Goal: Task Accomplishment & Management: Complete application form

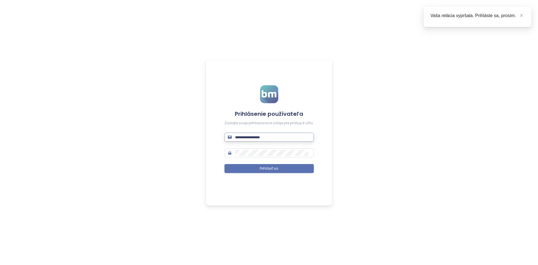
click at [261, 140] on input "text" at bounding box center [272, 137] width 75 height 6
type input "**********"
click at [224, 164] on button "Prihlásiť sa" at bounding box center [268, 168] width 89 height 9
click at [522, 15] on icon "close" at bounding box center [521, 15] width 3 height 3
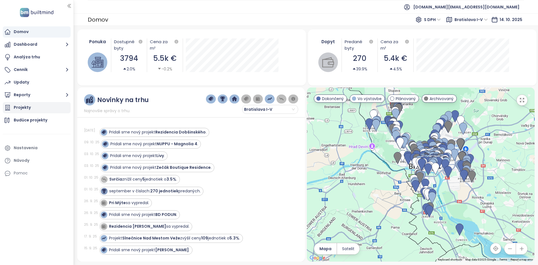
click at [36, 109] on div "Projekty" at bounding box center [37, 107] width 68 height 11
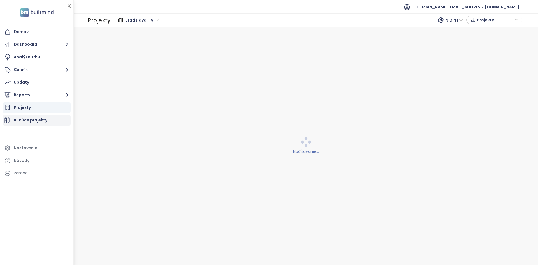
click at [41, 120] on div "Budúce projekty" at bounding box center [31, 120] width 34 height 7
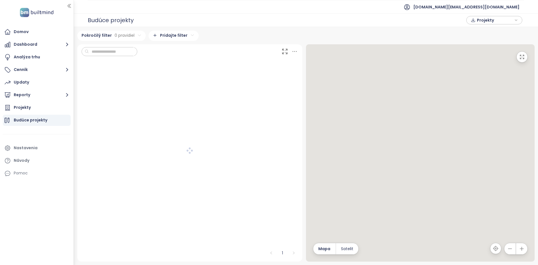
click at [122, 23] on div "Budúce projekty" at bounding box center [111, 20] width 46 height 11
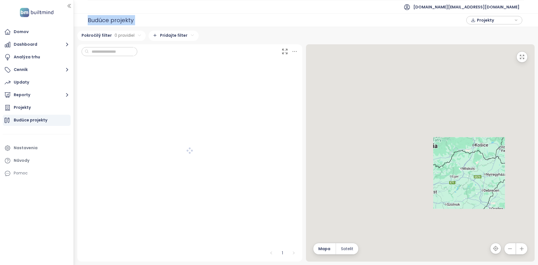
click at [122, 23] on div "Budúce projekty" at bounding box center [111, 20] width 46 height 11
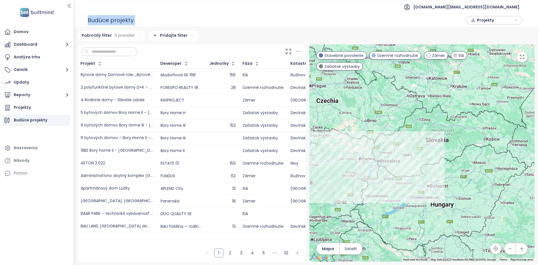
drag, startPoint x: 393, startPoint y: 162, endPoint x: 403, endPoint y: 157, distance: 11.9
click at [403, 157] on div at bounding box center [421, 152] width 225 height 217
click at [206, 124] on td "Bory Home III" at bounding box center [181, 125] width 49 height 13
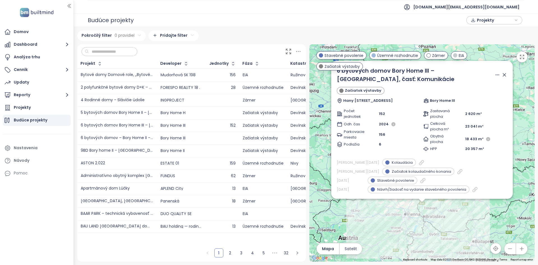
click at [203, 116] on td "Bory Home H" at bounding box center [181, 112] width 49 height 13
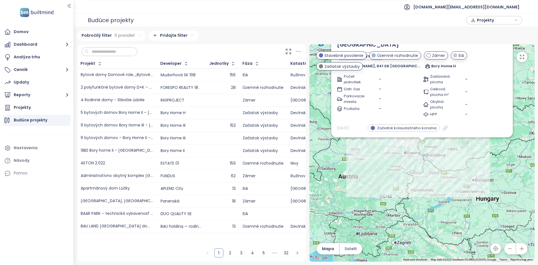
click at [203, 128] on td "Bory Home III" at bounding box center [181, 125] width 49 height 13
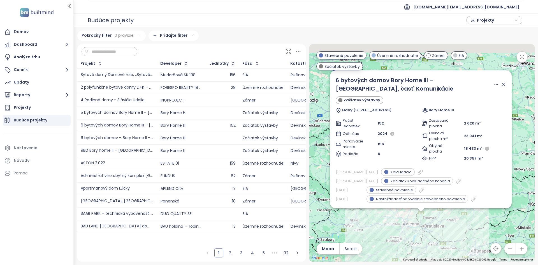
drag, startPoint x: 493, startPoint y: 178, endPoint x: 493, endPoint y: 250, distance: 72.0
click at [493, 250] on div "← Move left → Move right ↑ Move up ↓ Move down + Zoom in - Zoom out Home Jump l…" at bounding box center [421, 152] width 225 height 217
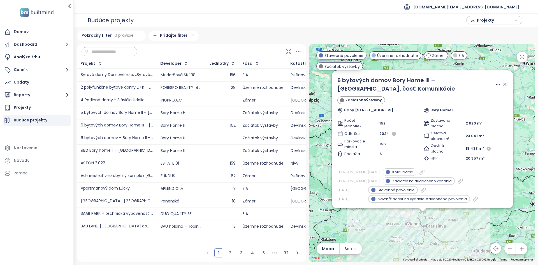
click at [504, 85] on icon at bounding box center [504, 84] width 3 height 3
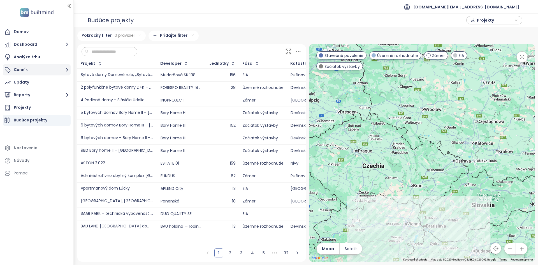
click at [38, 70] on button "Cenník" at bounding box center [37, 69] width 68 height 11
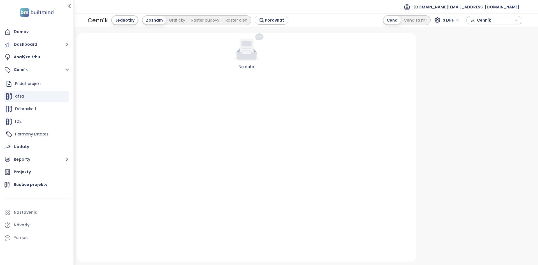
click at [232, 174] on div "No data" at bounding box center [246, 147] width 338 height 228
click at [64, 97] on icon "button" at bounding box center [65, 97] width 6 height 6
click at [84, 124] on button "Odstrániť" at bounding box center [88, 122] width 32 height 7
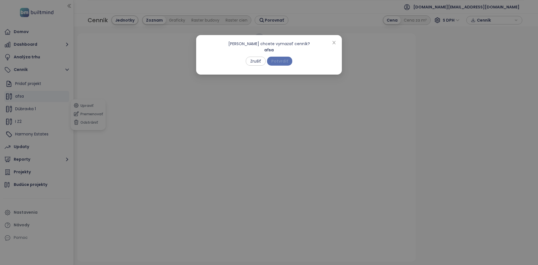
click at [284, 60] on span "Potvrdiť" at bounding box center [279, 61] width 17 height 6
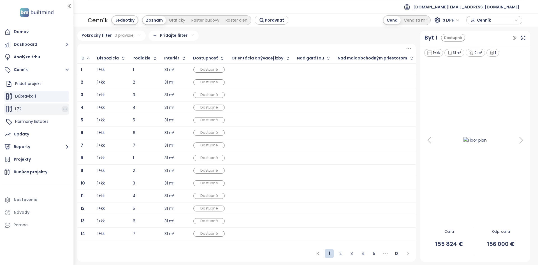
click at [64, 109] on icon "button" at bounding box center [65, 109] width 6 height 6
click at [89, 110] on button "Odstrániť" at bounding box center [88, 106] width 32 height 7
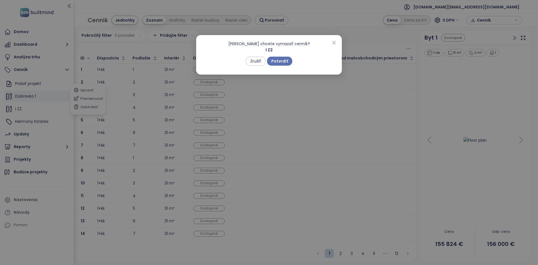
drag, startPoint x: 284, startPoint y: 62, endPoint x: 320, endPoint y: 240, distance: 181.1
click at [284, 62] on span "Potvrdiť" at bounding box center [279, 61] width 17 height 6
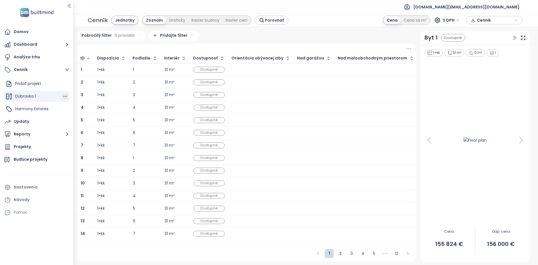
click at [65, 96] on icon "button" at bounding box center [65, 96] width 4 height 1
click at [83, 96] on button "Odstrániť" at bounding box center [88, 94] width 32 height 7
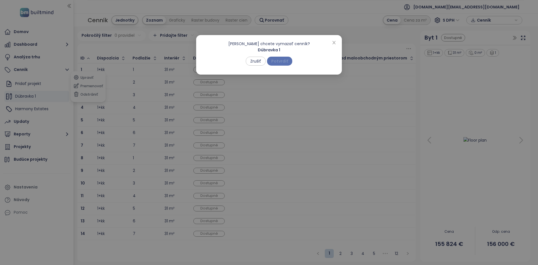
click at [281, 62] on span "Potvrdiť" at bounding box center [279, 61] width 17 height 6
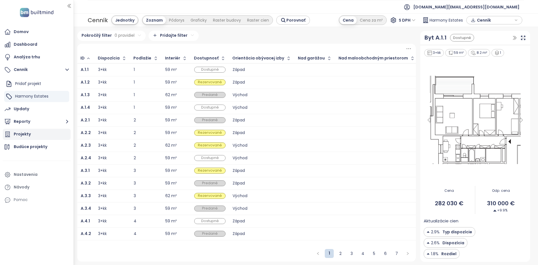
click at [34, 131] on div "Projekty" at bounding box center [37, 134] width 68 height 11
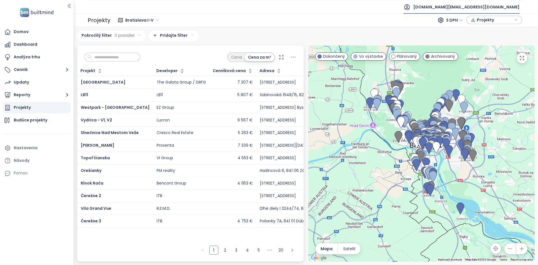
click at [489, 9] on span "[DOMAIN_NAME][EMAIL_ADDRESS][DOMAIN_NAME]" at bounding box center [466, 6] width 106 height 13
click at [473, 27] on li "Odhlásiť sa" at bounding box center [485, 22] width 66 height 11
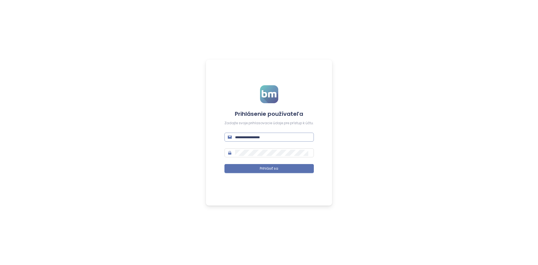
click at [275, 140] on span at bounding box center [268, 137] width 89 height 9
type input "**********"
click at [224, 164] on button "Prihlásiť sa" at bounding box center [268, 168] width 89 height 9
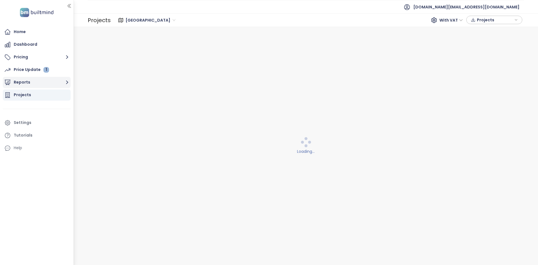
click at [35, 85] on button "Reports" at bounding box center [37, 82] width 68 height 11
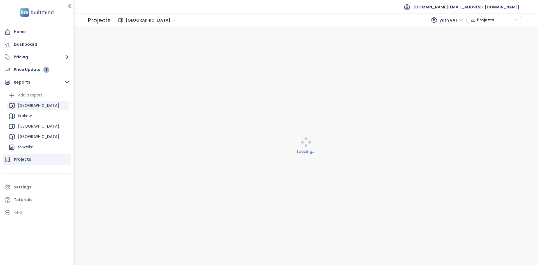
click at [44, 105] on div "[GEOGRAPHIC_DATA]" at bounding box center [38, 105] width 62 height 9
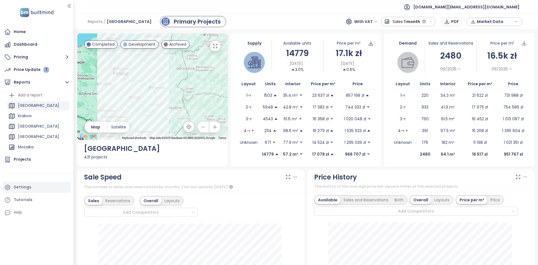
click at [36, 190] on div "Settings" at bounding box center [37, 187] width 68 height 11
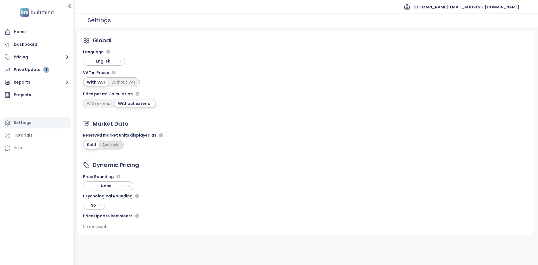
click at [110, 146] on div "Available" at bounding box center [111, 145] width 24 height 8
click at [46, 83] on button "Reports" at bounding box center [37, 82] width 68 height 11
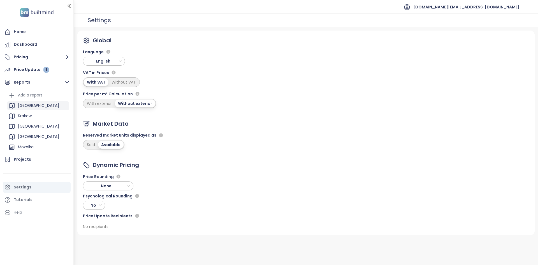
click at [43, 104] on div "[GEOGRAPHIC_DATA]" at bounding box center [38, 105] width 62 height 9
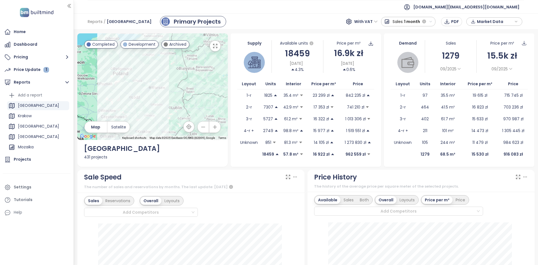
click at [182, 73] on div at bounding box center [152, 86] width 150 height 106
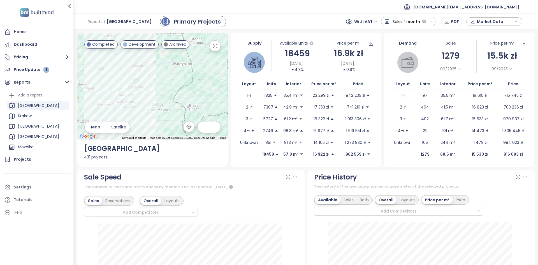
click at [181, 92] on div at bounding box center [152, 86] width 150 height 106
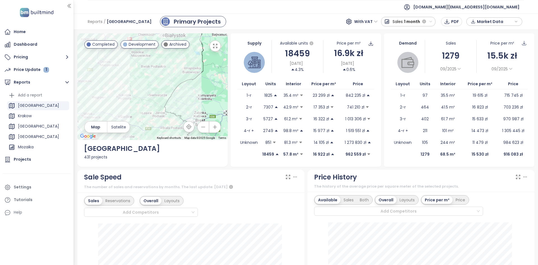
click at [163, 110] on div at bounding box center [152, 86] width 150 height 106
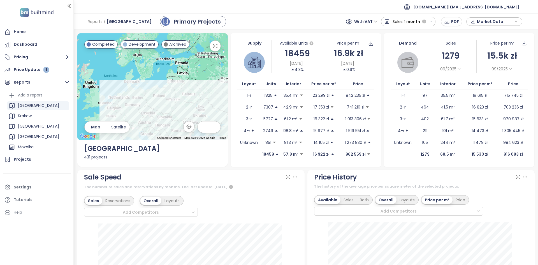
drag, startPoint x: 143, startPoint y: 119, endPoint x: 154, endPoint y: 108, distance: 15.5
click at [154, 108] on div at bounding box center [152, 86] width 150 height 106
click at [157, 107] on div at bounding box center [152, 86] width 150 height 106
click at [157, 106] on div at bounding box center [152, 86] width 150 height 106
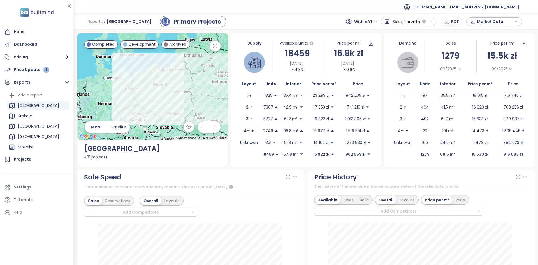
click at [157, 106] on div at bounding box center [152, 86] width 150 height 106
click at [157, 105] on div at bounding box center [152, 86] width 150 height 106
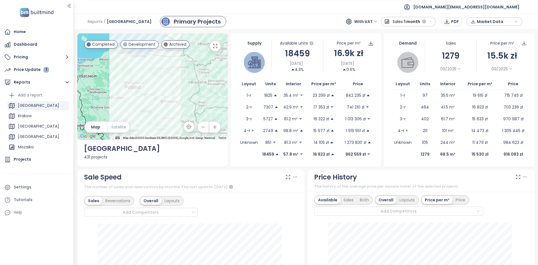
drag, startPoint x: 136, startPoint y: 100, endPoint x: 108, endPoint y: 124, distance: 37.4
click at [108, 124] on div "← Move left → Move right ↑ Move up ↓ Move down + Zoom in - Zoom out Home Jump l…" at bounding box center [152, 86] width 150 height 106
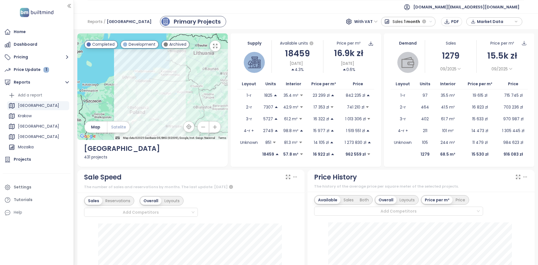
drag, startPoint x: 118, startPoint y: 100, endPoint x: 123, endPoint y: 125, distance: 25.9
click at [123, 125] on div "← Move left → Move right ↑ Move up ↓ Move down + Zoom in - Zoom out Home Jump l…" at bounding box center [152, 86] width 150 height 106
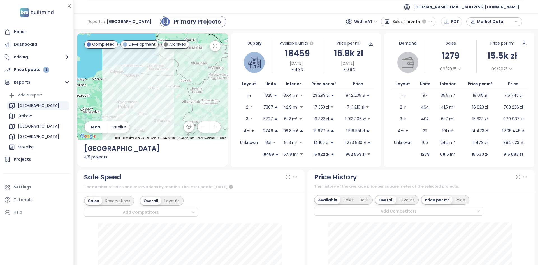
drag, startPoint x: 145, startPoint y: 96, endPoint x: 134, endPoint y: 89, distance: 13.3
click at [134, 89] on div at bounding box center [152, 86] width 150 height 106
click at [480, 6] on span "[DOMAIN_NAME][EMAIL_ADDRESS][DOMAIN_NAME]" at bounding box center [466, 6] width 106 height 13
click at [469, 18] on li "Log out" at bounding box center [485, 22] width 65 height 11
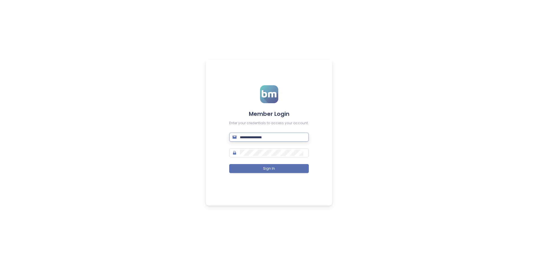
click at [265, 138] on input "text" at bounding box center [273, 137] width 66 height 6
type input "**********"
click at [229, 164] on button "Sign In" at bounding box center [269, 168] width 80 height 9
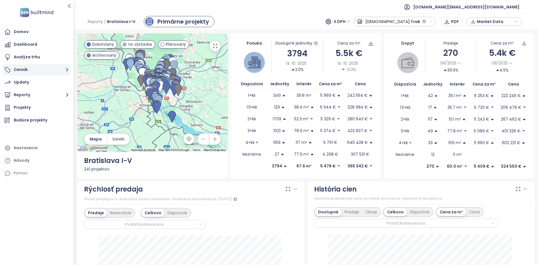
click at [47, 72] on button "Cenník" at bounding box center [37, 69] width 68 height 11
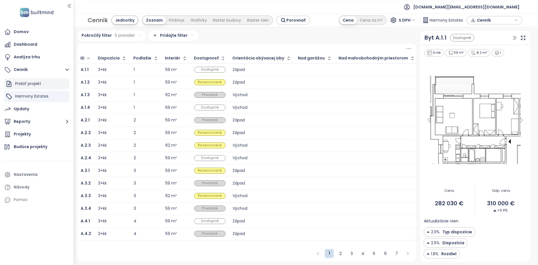
click at [35, 85] on div "Pridať projekt" at bounding box center [28, 83] width 26 height 7
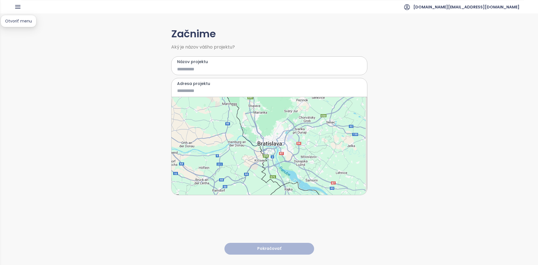
click at [19, 8] on icon "button" at bounding box center [17, 6] width 5 height 3
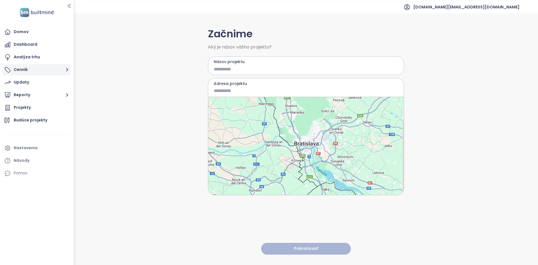
click at [33, 73] on button "Cenník" at bounding box center [37, 69] width 68 height 11
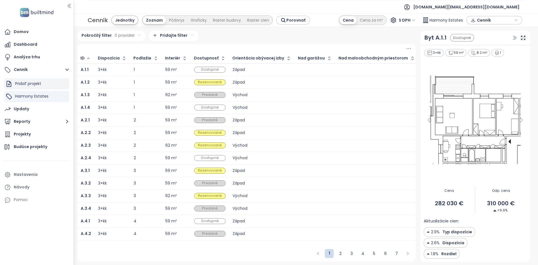
click at [36, 82] on div "Pridať projekt" at bounding box center [28, 83] width 26 height 7
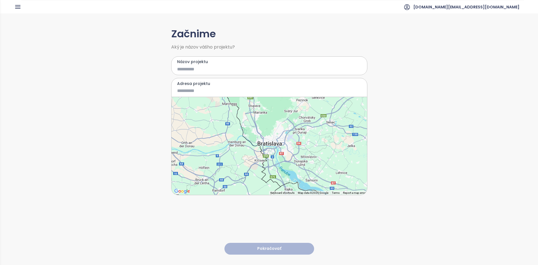
click at [196, 66] on input "Názov projektu" at bounding box center [265, 69] width 176 height 7
type input "****"
click at [192, 88] on input "Adresa projektu" at bounding box center [265, 90] width 176 height 7
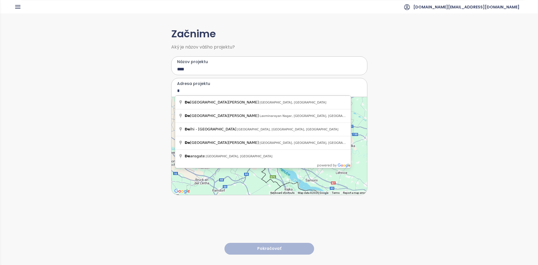
type input "*"
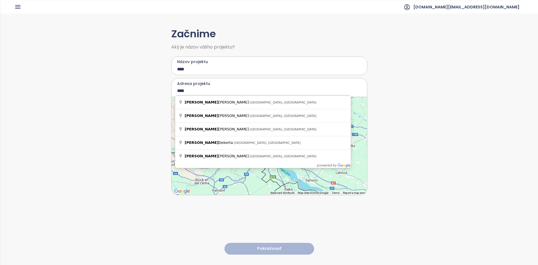
type input "****"
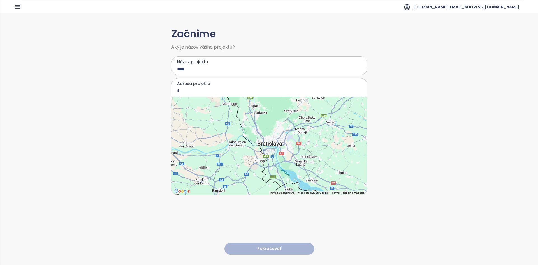
type input "*"
type input "**********"
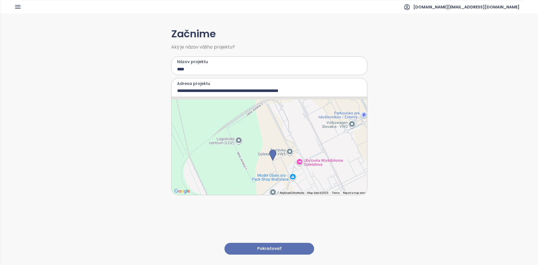
drag, startPoint x: 247, startPoint y: 140, endPoint x: 250, endPoint y: 156, distance: 15.8
click at [250, 156] on div at bounding box center [269, 146] width 196 height 98
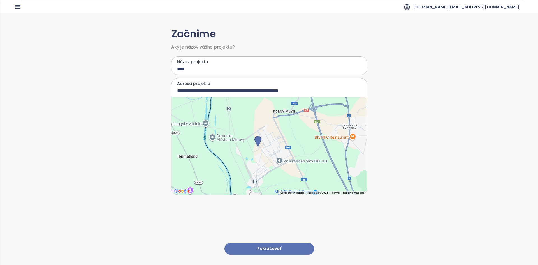
drag, startPoint x: 250, startPoint y: 156, endPoint x: 251, endPoint y: 145, distance: 11.2
click at [251, 145] on div at bounding box center [269, 146] width 196 height 98
click at [258, 180] on div at bounding box center [269, 146] width 196 height 98
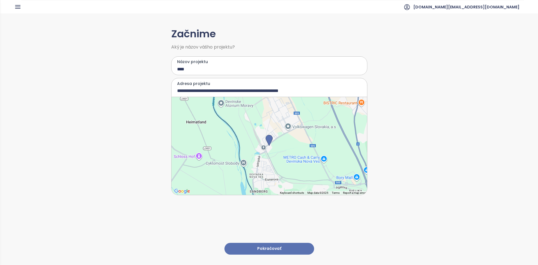
click at [265, 243] on button "Pokračovať" at bounding box center [269, 249] width 90 height 12
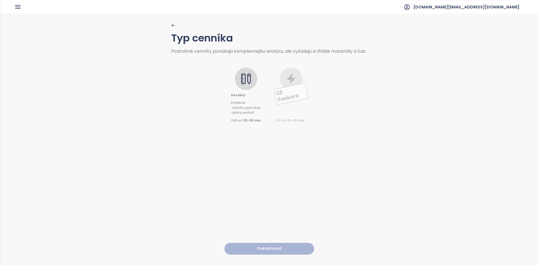
click at [248, 84] on icon at bounding box center [245, 78] width 11 height 11
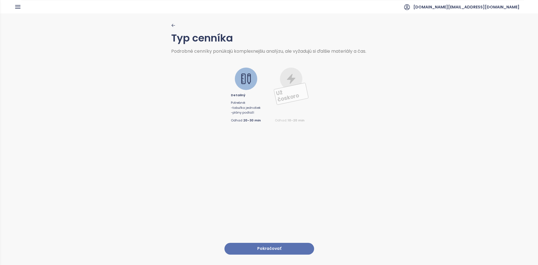
click at [243, 243] on button "Pokračovať" at bounding box center [269, 249] width 90 height 12
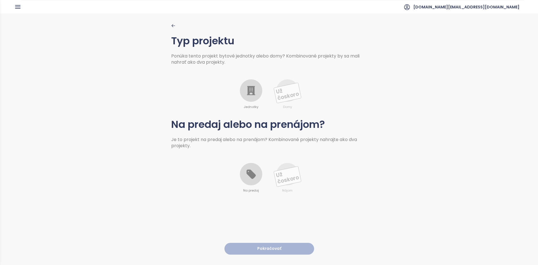
click at [250, 81] on div at bounding box center [251, 90] width 22 height 22
click at [252, 176] on icon at bounding box center [250, 173] width 9 height 9
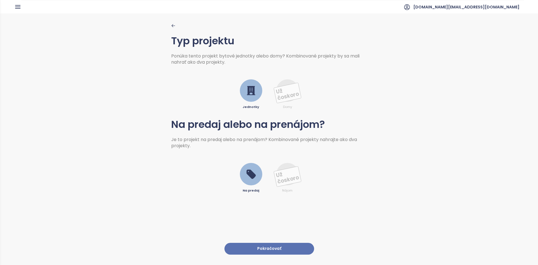
click at [261, 244] on button "Pokračovať" at bounding box center [269, 249] width 90 height 12
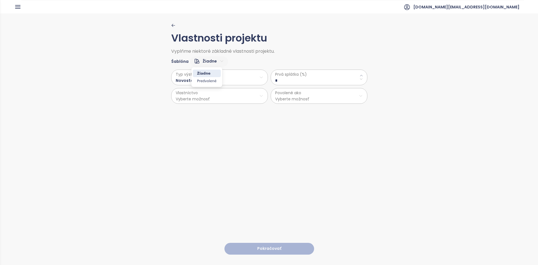
click at [211, 64] on html "Domov Dashboard Analýza trhu Cenník Updaty Reporty Projekty Budúce projekty Nas…" at bounding box center [269, 132] width 538 height 265
click at [210, 80] on span "Predvolené" at bounding box center [207, 81] width 28 height 8
type \(\%\) "**"
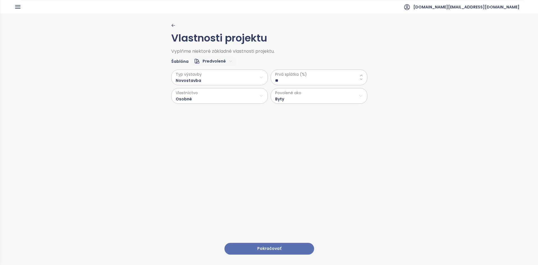
click at [284, 80] on \(\%\) "**" at bounding box center [319, 80] width 88 height 6
click at [227, 95] on html "Domov Dashboard Analýza trhu Cenník Updaty Reporty Projekty Budúce projekty Nas…" at bounding box center [269, 132] width 538 height 265
click at [275, 98] on html "Domov Dashboard Analýza trhu Cenník Updaty Reporty Projekty Budúce projekty Nas…" at bounding box center [269, 132] width 538 height 265
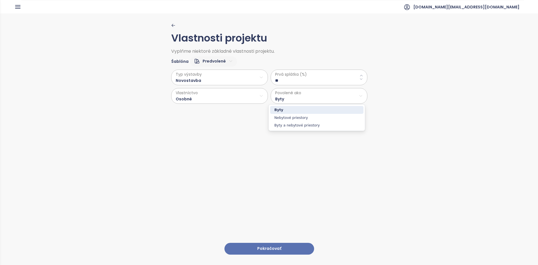
click at [280, 107] on span "Byty" at bounding box center [316, 110] width 93 height 8
click at [278, 101] on html "Domov Dashboard Analýza trhu Cenník Updaty Reporty Projekty Budúce projekty Nas…" at bounding box center [269, 132] width 538 height 265
click at [290, 124] on span "Byty a nebytové priestory" at bounding box center [316, 125] width 93 height 8
click at [251, 243] on button "Pokračovať" at bounding box center [269, 249] width 90 height 12
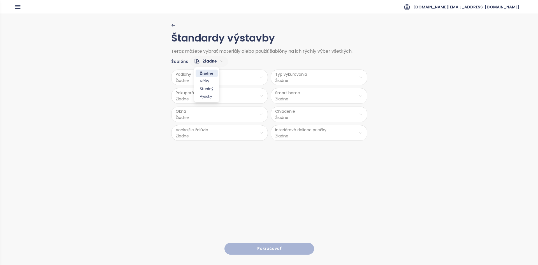
click at [210, 60] on html "Domov Dashboard Analýza trhu Cenník Updaty Reporty Projekty Budúce projekty Nas…" at bounding box center [269, 132] width 538 height 265
click at [208, 87] on span "Stredný" at bounding box center [207, 89] width 22 height 8
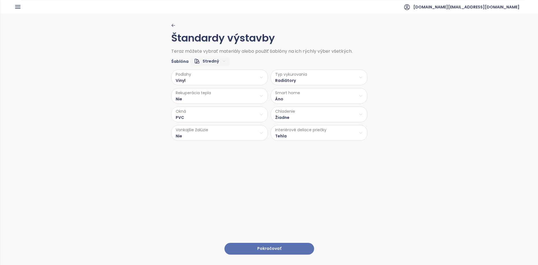
click at [255, 243] on button "Pokračovať" at bounding box center [269, 249] width 90 height 12
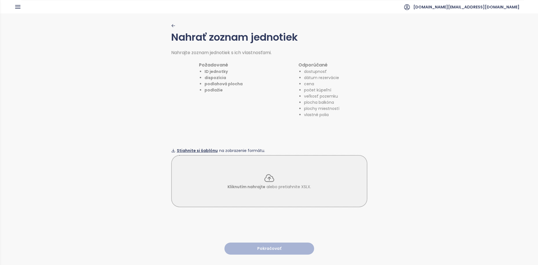
click at [202, 148] on span "Stiahnite si šablónu" at bounding box center [197, 150] width 41 height 6
click at [241, 184] on span "Kliknutím nahrajte" at bounding box center [246, 187] width 38 height 6
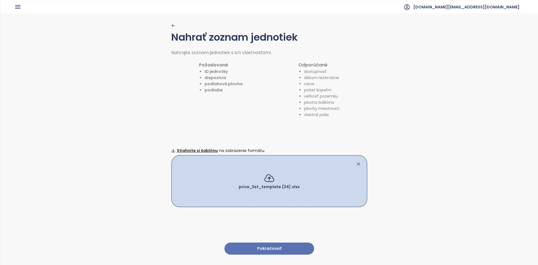
click at [251, 247] on button "Pokračovať" at bounding box center [269, 248] width 90 height 12
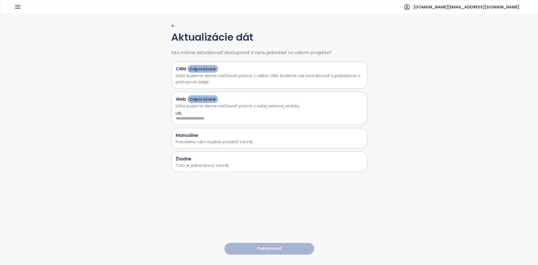
click at [235, 162] on p "Toto je jednorázový cenník." at bounding box center [269, 165] width 187 height 6
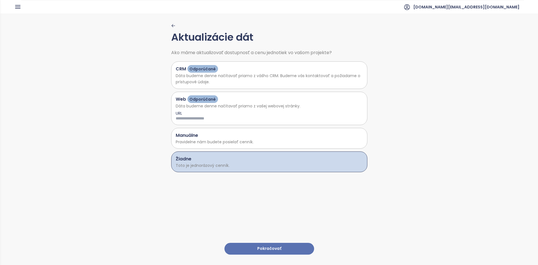
click at [241, 247] on button "Pokračovať" at bounding box center [269, 249] width 90 height 12
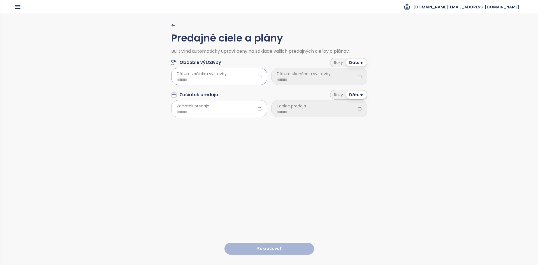
click at [222, 77] on input at bounding box center [219, 79] width 84 height 6
click at [208, 107] on div "Feb" at bounding box center [209, 106] width 17 height 7
click at [203, 79] on input "*******" at bounding box center [219, 79] width 84 height 6
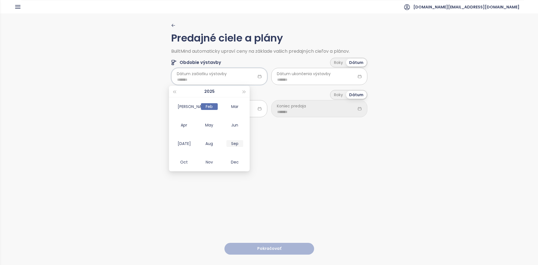
click at [232, 144] on div "Sep" at bounding box center [234, 143] width 17 height 7
click at [218, 76] on span "Dátum začiatku výstavby" at bounding box center [202, 74] width 50 height 6
click at [247, 79] on input "*******" at bounding box center [219, 79] width 84 height 6
click at [247, 90] on button "button" at bounding box center [244, 91] width 6 height 11
click at [231, 143] on div "Sep" at bounding box center [234, 143] width 17 height 7
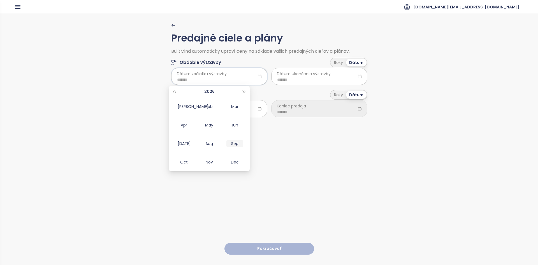
type input "*******"
click at [302, 83] on input at bounding box center [319, 79] width 84 height 6
click at [336, 61] on div "Roky" at bounding box center [338, 63] width 15 height 8
click at [303, 80] on html "Domov Dashboard Analýza trhu Cenník Updaty Reporty Projekty Budúce projekty Nas…" at bounding box center [269, 132] width 538 height 265
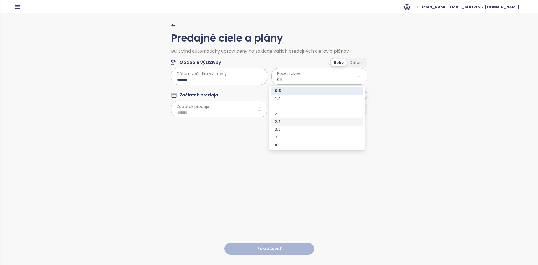
click at [289, 119] on span "2.5" at bounding box center [317, 122] width 93 height 8
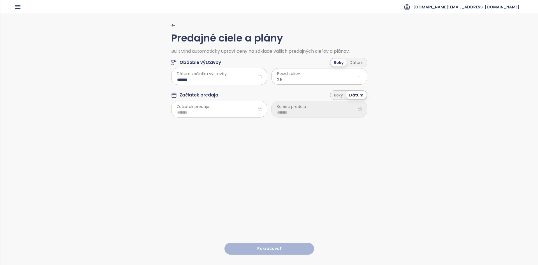
click at [295, 78] on html "Domov Dashboard Analýza trhu Cenník Updaty Reporty Projekty Budúce projekty Nas…" at bounding box center [269, 132] width 538 height 265
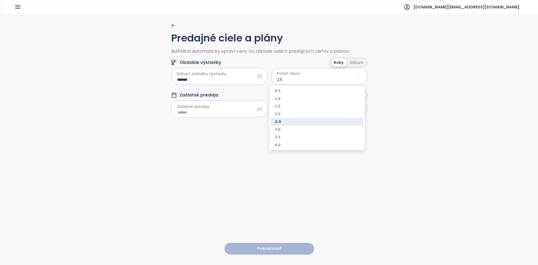
click at [295, 78] on html "Domov Dashboard Analýza trhu Cenník Updaty Reporty Projekty Budúce projekty Nas…" at bounding box center [269, 132] width 538 height 265
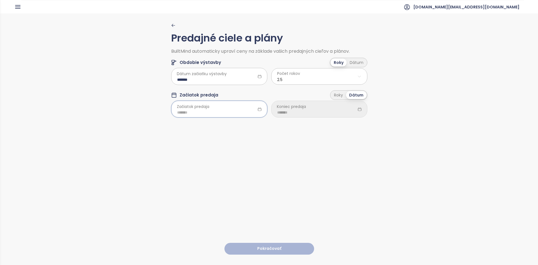
click at [225, 113] on input at bounding box center [219, 112] width 84 height 6
type input "*******"
click at [212, 140] on div "Feb" at bounding box center [209, 139] width 17 height 7
type input "*******"
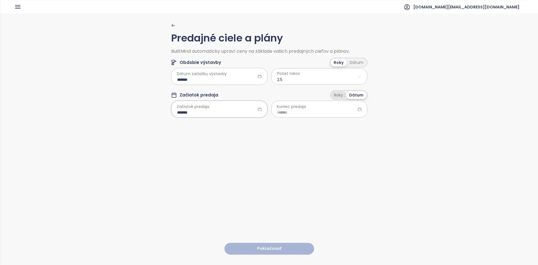
click at [337, 96] on div "Roky" at bounding box center [338, 95] width 15 height 8
click at [356, 95] on div "Dátum" at bounding box center [357, 95] width 20 height 8
click at [338, 90] on div "Predajné ciele a plány BuiltMind automaticky upraví ceny na základe vašich pred…" at bounding box center [269, 72] width 196 height 99
click at [339, 95] on div "Roky" at bounding box center [338, 95] width 15 height 8
click at [349, 97] on div "Dátum" at bounding box center [357, 95] width 20 height 8
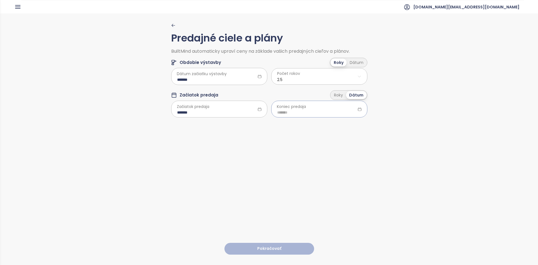
click at [332, 113] on input at bounding box center [319, 112] width 84 height 6
click at [337, 96] on div "Roky" at bounding box center [338, 95] width 15 height 8
drag, startPoint x: 352, startPoint y: 93, endPoint x: 349, endPoint y: 96, distance: 4.6
click at [352, 94] on div "Dátum" at bounding box center [357, 95] width 20 height 8
click at [316, 115] on input at bounding box center [319, 112] width 84 height 6
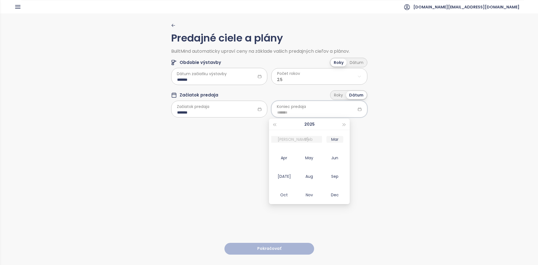
type input "*******"
click at [345, 126] on button "button" at bounding box center [344, 124] width 6 height 11
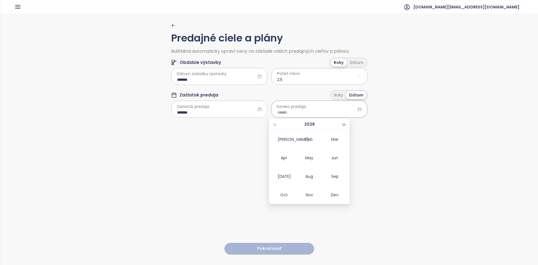
click at [345, 126] on button "button" at bounding box center [344, 124] width 6 height 11
click at [339, 141] on div "Mar" at bounding box center [334, 139] width 17 height 7
type input "*******"
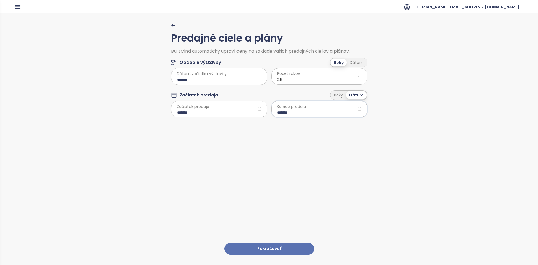
click at [254, 246] on button "Pokračovať" at bounding box center [269, 249] width 90 height 12
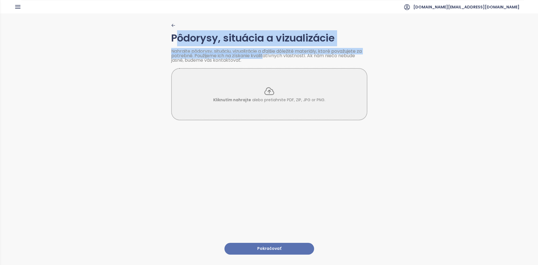
drag, startPoint x: 176, startPoint y: 41, endPoint x: 261, endPoint y: 56, distance: 86.4
click at [261, 56] on div "Pôdorysy, situácia a vizualizácie Nahrajte pôdorysy, situáciu, vizualizácie a ď…" at bounding box center [269, 71] width 196 height 97
click at [275, 248] on button "Pokračovať" at bounding box center [269, 249] width 90 height 12
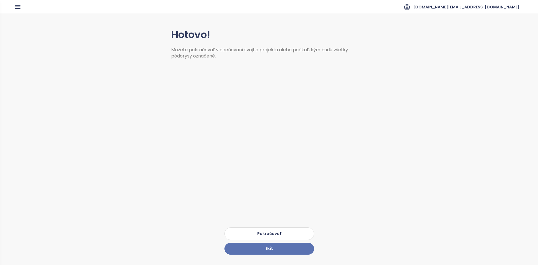
click at [261, 227] on button "Pokračovať" at bounding box center [269, 233] width 90 height 13
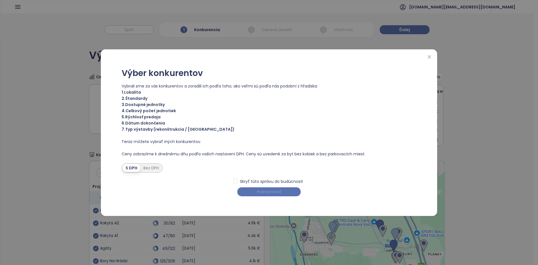
click at [270, 189] on span "Pokračovať" at bounding box center [269, 192] width 24 height 6
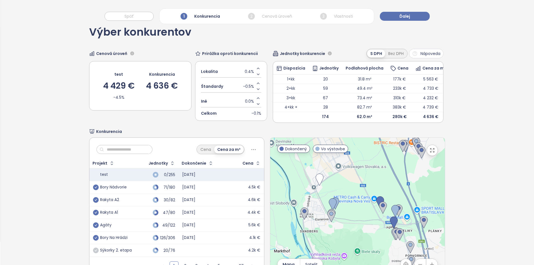
scroll to position [24, 0]
click at [423, 52] on span "Nápoveda" at bounding box center [430, 53] width 20 height 6
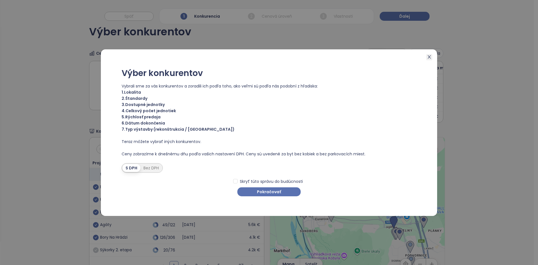
click at [428, 56] on icon "close" at bounding box center [429, 57] width 4 height 4
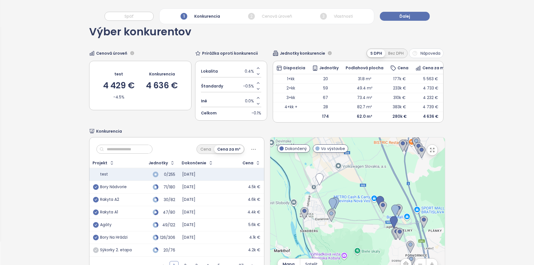
scroll to position [39, 0]
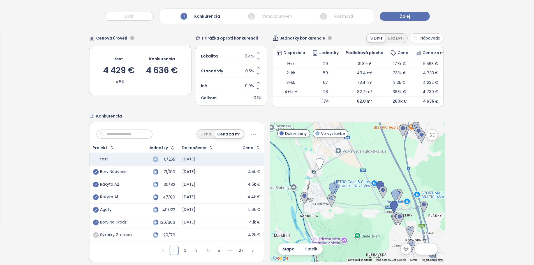
click at [126, 138] on input "text" at bounding box center [126, 134] width 45 height 8
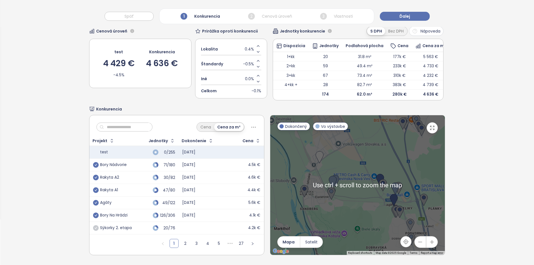
scroll to position [50, 0]
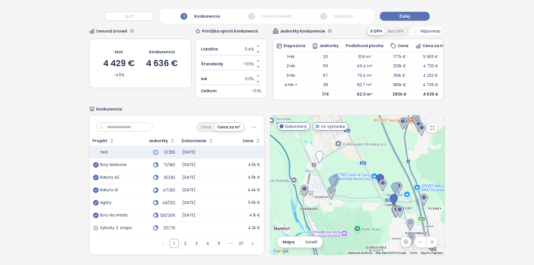
click at [417, 243] on icon "button" at bounding box center [420, 242] width 6 height 6
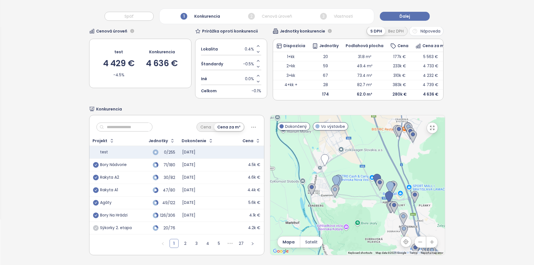
click at [417, 243] on icon "button" at bounding box center [420, 242] width 6 height 6
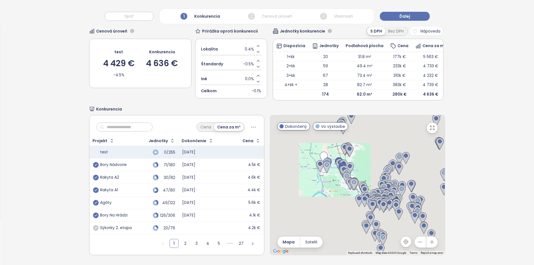
drag, startPoint x: 359, startPoint y: 222, endPoint x: 334, endPoint y: 207, distance: 29.2
click at [334, 207] on div at bounding box center [357, 185] width 175 height 140
click at [317, 180] on div at bounding box center [357, 185] width 175 height 140
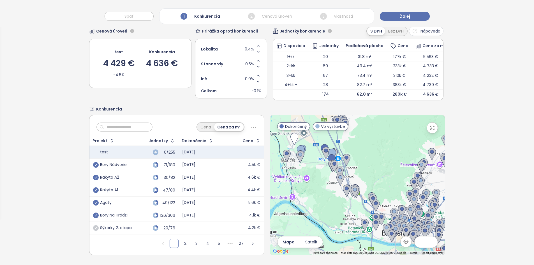
drag, startPoint x: 343, startPoint y: 188, endPoint x: 309, endPoint y: 186, distance: 33.4
click at [309, 186] on div at bounding box center [357, 185] width 175 height 140
click at [134, 125] on input "text" at bounding box center [126, 127] width 45 height 8
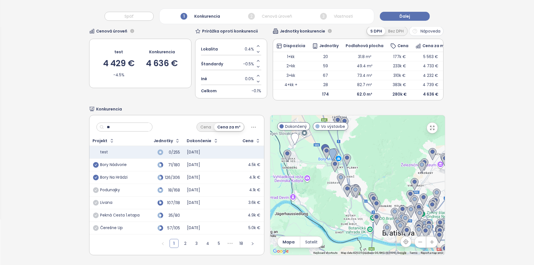
drag, startPoint x: 134, startPoint y: 125, endPoint x: 125, endPoint y: 131, distance: 11.5
click at [125, 131] on div "**" at bounding box center [124, 126] width 56 height 9
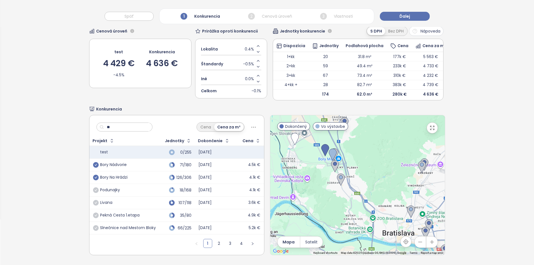
type input "*"
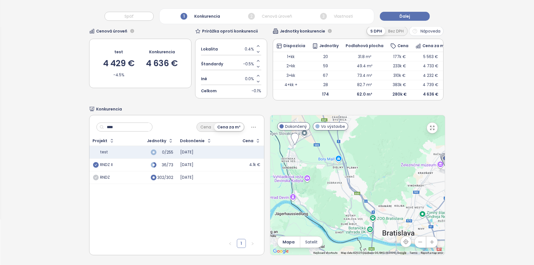
click at [95, 164] on icon "check-circle" at bounding box center [96, 165] width 6 height 6
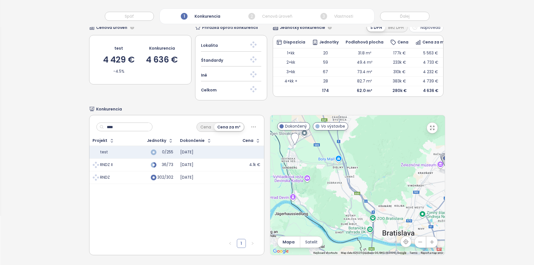
click at [119, 130] on input "****" at bounding box center [126, 127] width 45 height 8
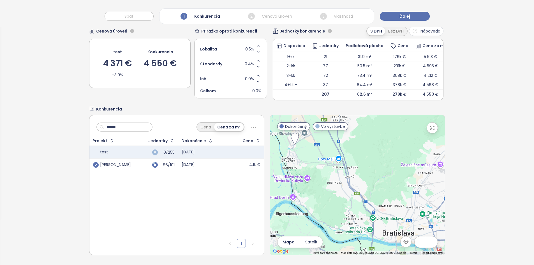
type input "******"
click at [96, 166] on icon "check-circle" at bounding box center [96, 165] width 6 height 6
click at [127, 127] on input "******" at bounding box center [126, 127] width 45 height 8
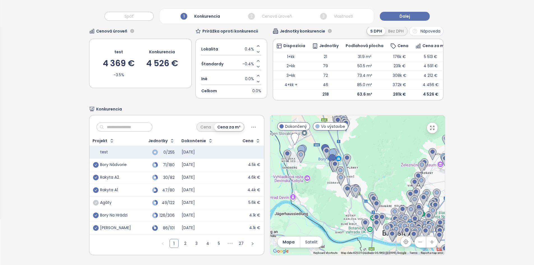
click at [96, 202] on icon "check-circle" at bounding box center [96, 203] width 6 height 6
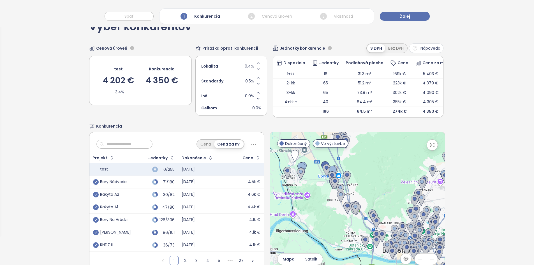
scroll to position [28, 0]
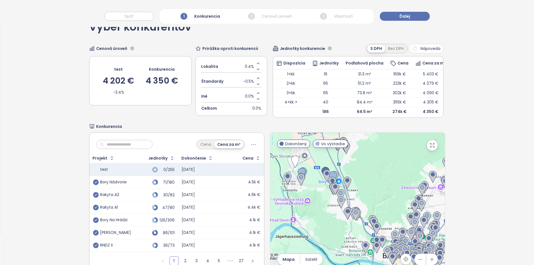
click at [247, 95] on span "0.0%" at bounding box center [249, 96] width 9 height 6
click at [247, 95] on div "Iné *" at bounding box center [231, 96] width 60 height 12
click at [176, 116] on div "Cenová úroveň test 4 202 € -3.4% Konkurencia 4 350 € Prirážka oproti konkurenci…" at bounding box center [178, 81] width 178 height 74
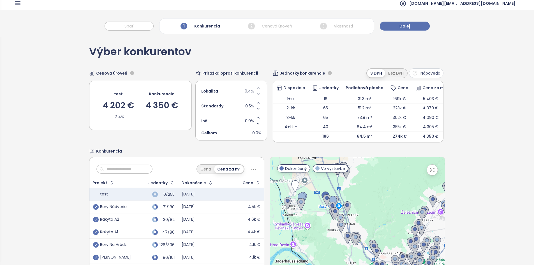
scroll to position [0, 0]
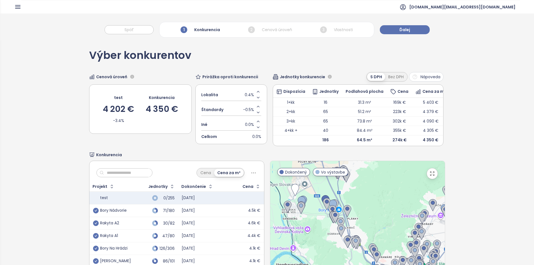
click at [134, 173] on input "text" at bounding box center [126, 172] width 45 height 8
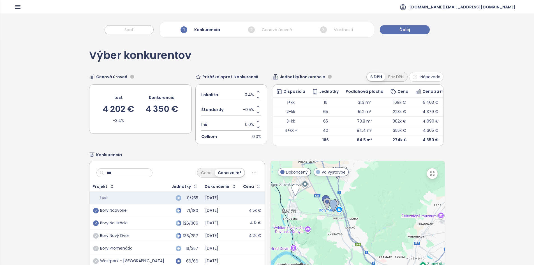
type input "****"
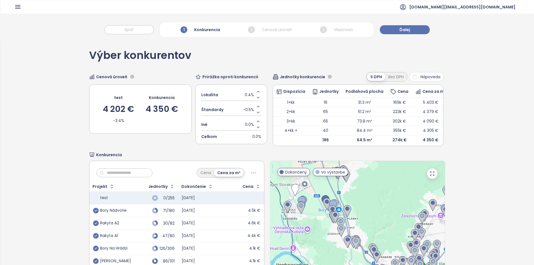
scroll to position [54, 0]
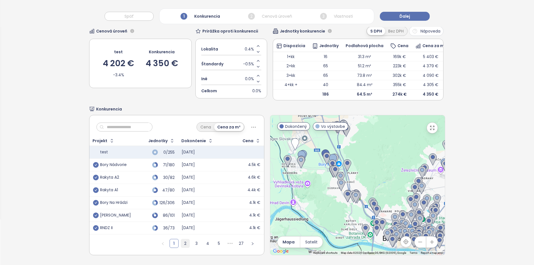
click at [182, 241] on link "2" at bounding box center [185, 243] width 8 height 8
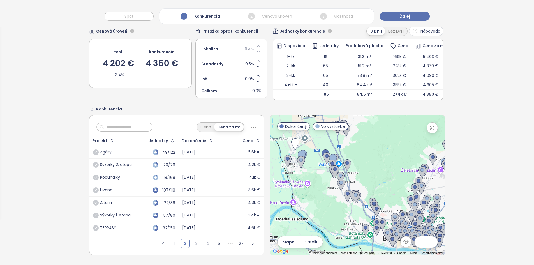
click at [142, 212] on div "57/80" at bounding box center [157, 215] width 36 height 7
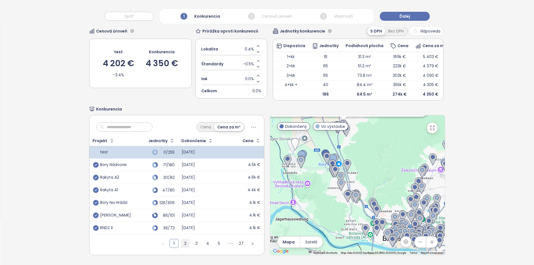
click at [183, 239] on link "2" at bounding box center [185, 243] width 8 height 8
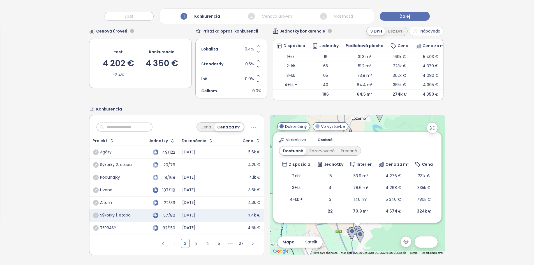
scroll to position [0, 0]
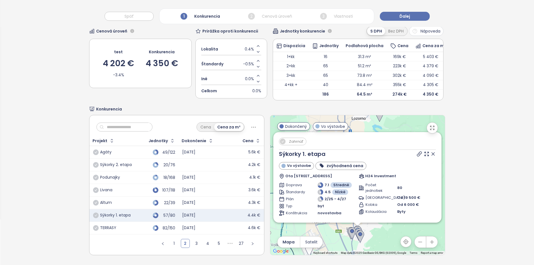
click at [292, 139] on span "Zahrnúť" at bounding box center [296, 141] width 20 height 7
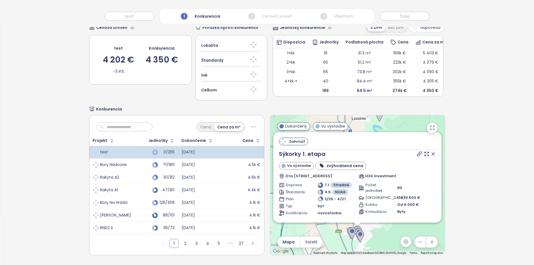
click at [122, 123] on input "text" at bounding box center [126, 127] width 45 height 8
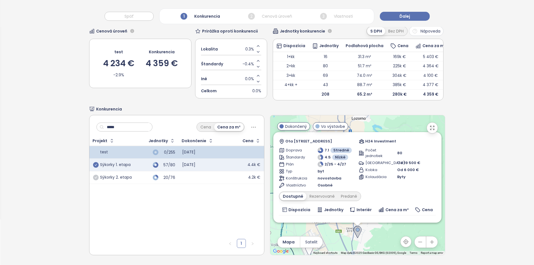
scroll to position [25, 0]
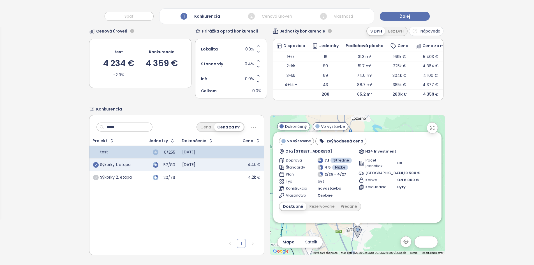
type input "*****"
click at [136, 175] on td "20/76" at bounding box center [157, 177] width 43 height 13
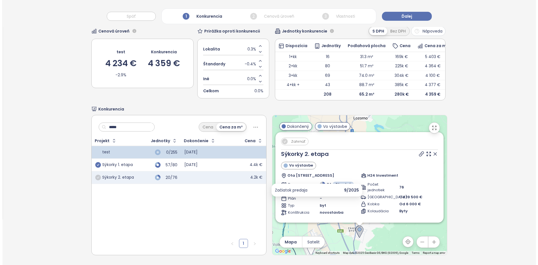
scroll to position [0, 0]
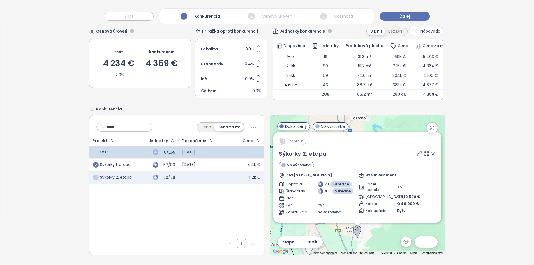
click at [289, 138] on span "Zahrnúť" at bounding box center [296, 141] width 20 height 7
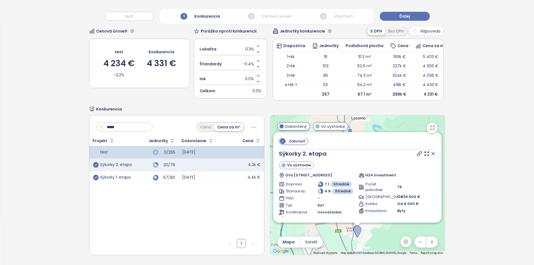
drag, startPoint x: 424, startPoint y: 149, endPoint x: 394, endPoint y: 146, distance: 30.7
click at [430, 151] on icon at bounding box center [433, 154] width 6 height 6
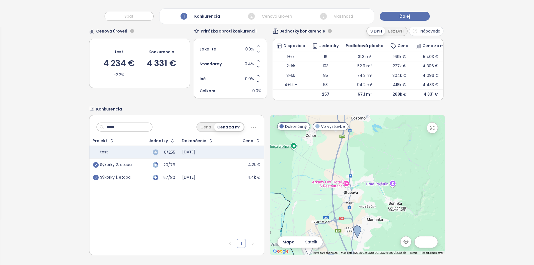
click at [138, 125] on input "*****" at bounding box center [126, 127] width 45 height 8
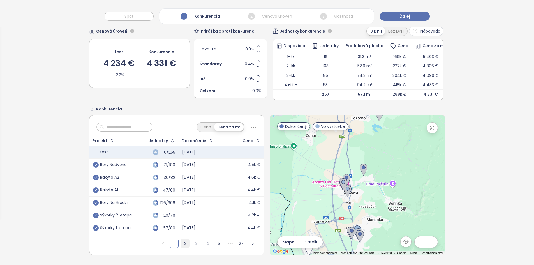
click at [181, 240] on link "2" at bounding box center [185, 243] width 8 height 8
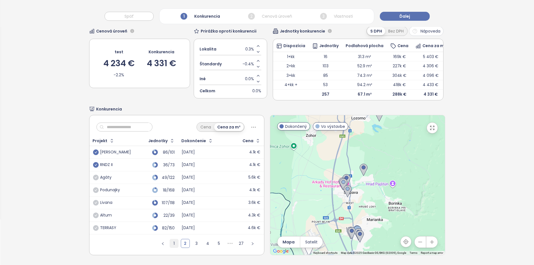
click at [172, 240] on link "1" at bounding box center [174, 243] width 8 height 8
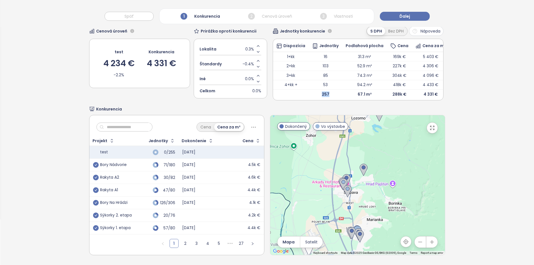
drag, startPoint x: 328, startPoint y: 88, endPoint x: 315, endPoint y: 86, distance: 12.8
click at [315, 89] on td "257" at bounding box center [325, 93] width 33 height 9
click at [407, 18] on span "Ďalej" at bounding box center [404, 16] width 11 height 6
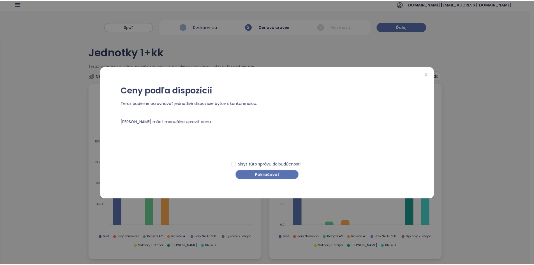
scroll to position [0, 0]
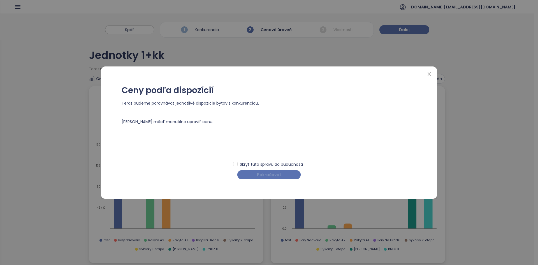
click at [257, 176] on button "Pokračovať" at bounding box center [268, 174] width 63 height 9
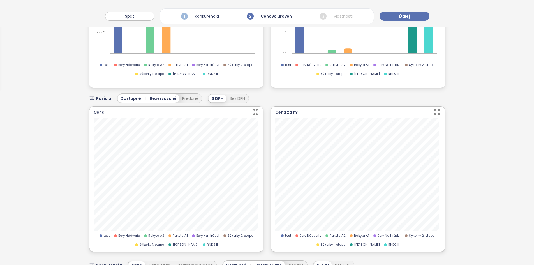
scroll to position [175, 0]
click at [188, 97] on button "Predané" at bounding box center [190, 98] width 22 height 8
click at [187, 99] on span "Predané" at bounding box center [193, 98] width 17 height 6
click at [166, 100] on span "Rezervované" at bounding box center [163, 98] width 27 height 6
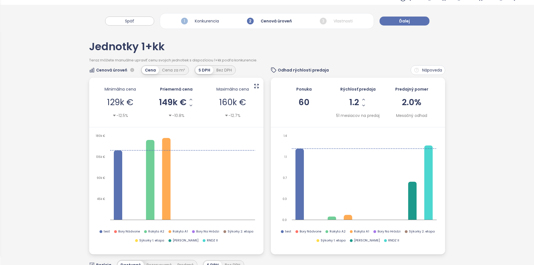
scroll to position [0, 0]
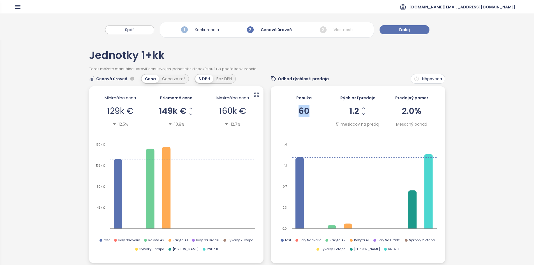
drag, startPoint x: 306, startPoint y: 111, endPoint x: 295, endPoint y: 108, distance: 11.2
click at [295, 108] on div "Ponuka 60" at bounding box center [303, 111] width 47 height 38
click at [299, 105] on span "60" at bounding box center [303, 111] width 11 height 12
click at [302, 110] on span "60" at bounding box center [303, 111] width 11 height 12
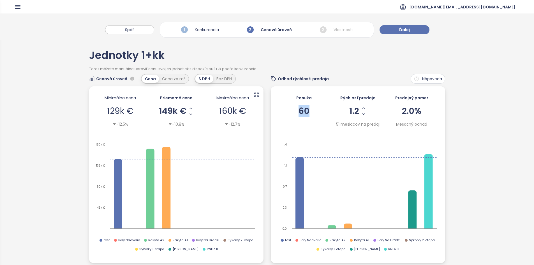
click at [302, 110] on span "60" at bounding box center [303, 111] width 11 height 12
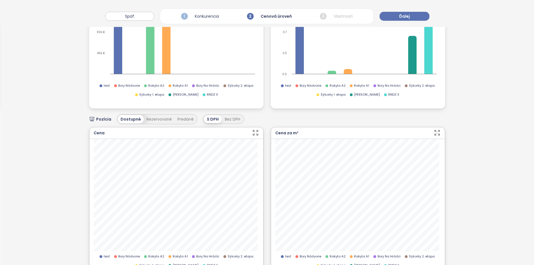
scroll to position [14, 0]
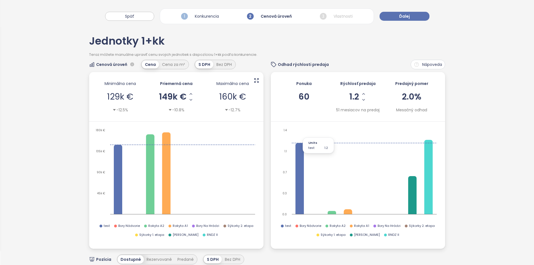
click at [301, 134] on icon "0.0 0.3 0.7 1.1 1.4" at bounding box center [357, 173] width 164 height 92
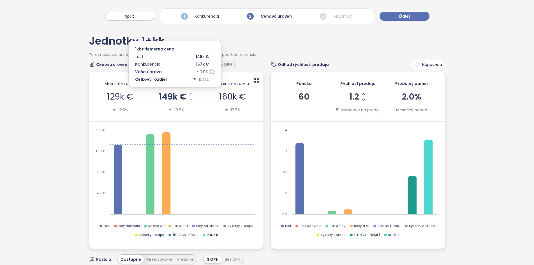
click at [179, 97] on span "149k €" at bounding box center [172, 96] width 27 height 8
click at [171, 95] on input "******" at bounding box center [173, 96] width 10 height 7
click at [184, 95] on icon "Increase AVG Price" at bounding box center [182, 94] width 4 height 4
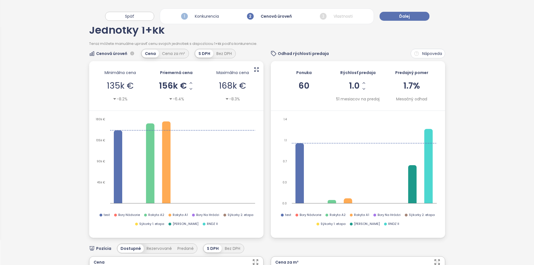
scroll to position [25, 0]
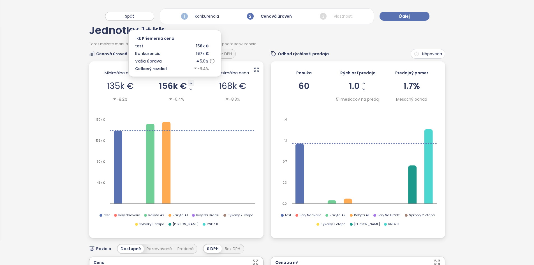
click at [190, 80] on button "Increase AVG Price" at bounding box center [191, 83] width 6 height 6
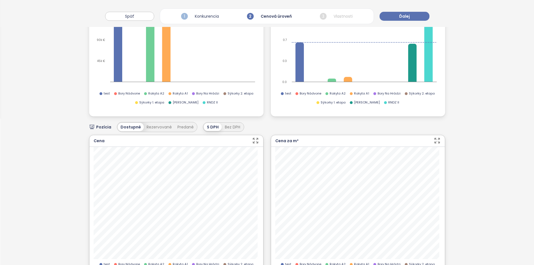
scroll to position [151, 0]
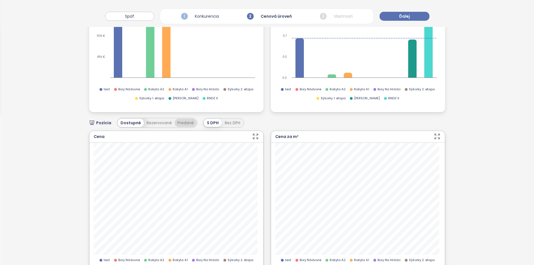
click at [184, 124] on button "Predané" at bounding box center [186, 123] width 22 height 8
click at [308, 124] on span "Celé obdobie" at bounding box center [322, 123] width 28 height 6
click at [285, 143] on div "1 rok" at bounding box center [284, 143] width 67 height 6
click at [158, 122] on button "Rezervované" at bounding box center [159, 123] width 31 height 8
click at [193, 123] on span "Predané" at bounding box center [193, 123] width 17 height 6
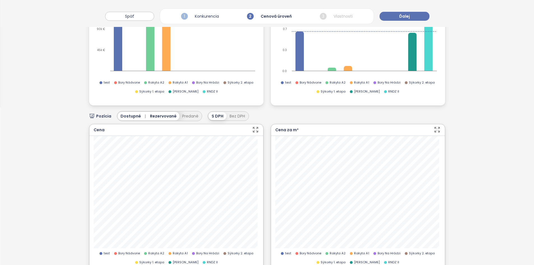
scroll to position [158, 0]
click at [182, 116] on button "Predané" at bounding box center [190, 115] width 22 height 8
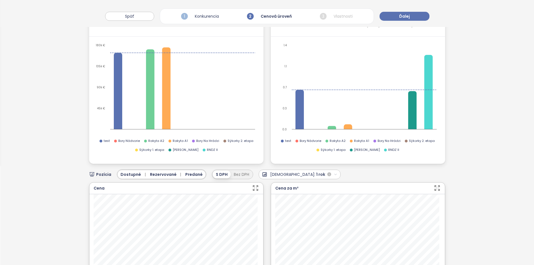
scroll to position [0, 0]
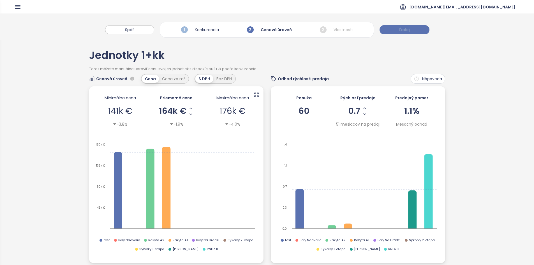
click at [398, 32] on button "Ďalej" at bounding box center [404, 29] width 50 height 9
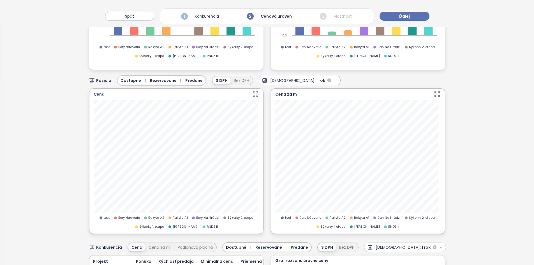
scroll to position [193, 0]
click at [190, 79] on span "Predané" at bounding box center [193, 80] width 17 height 6
click at [169, 78] on span "Rezervované" at bounding box center [163, 80] width 27 height 6
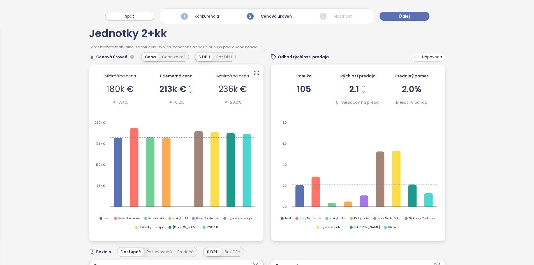
scroll to position [0, 0]
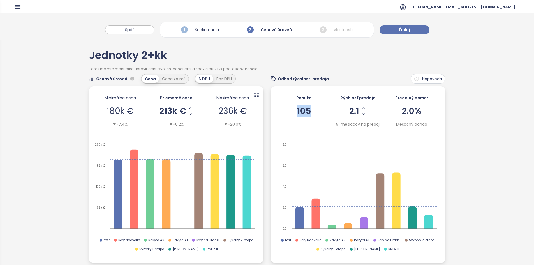
drag, startPoint x: 310, startPoint y: 110, endPoint x: 293, endPoint y: 111, distance: 16.3
click at [293, 111] on div "Ponuka 105" at bounding box center [303, 111] width 47 height 38
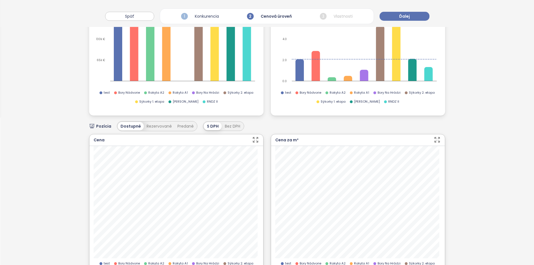
scroll to position [148, 0]
drag, startPoint x: 355, startPoint y: 18, endPoint x: 352, endPoint y: 17, distance: 2.9
click at [352, 17] on div "1 Konkurencia 2 Cenová úroveň 3 Vlastnosti" at bounding box center [267, 16] width 214 height 16
click at [186, 161] on span "0.0 %" at bounding box center [180, 162] width 20 height 5
click at [186, 161] on input "***" at bounding box center [180, 162] width 20 height 5
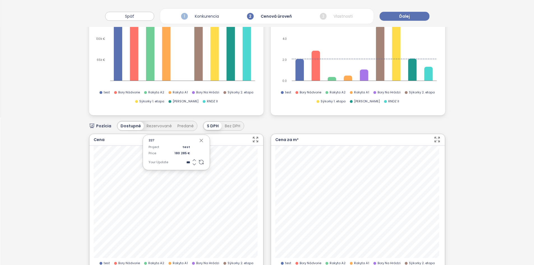
type input "*"
click at [199, 141] on icon "button" at bounding box center [201, 141] width 6 height 6
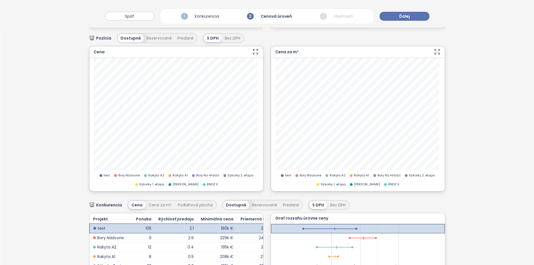
scroll to position [210, 0]
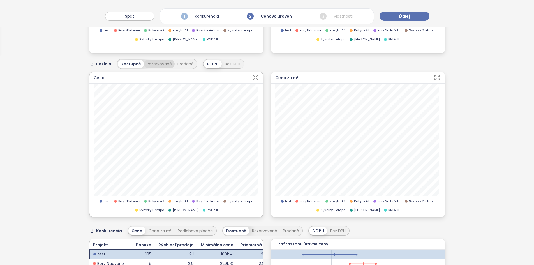
click at [155, 61] on button "Rezervované" at bounding box center [159, 64] width 31 height 8
click at [161, 64] on span "Rezervované" at bounding box center [163, 64] width 27 height 6
click at [136, 63] on span "Dostupné" at bounding box center [130, 64] width 20 height 6
click at [152, 64] on button "Rezervované" at bounding box center [159, 64] width 31 height 8
click at [180, 64] on button "Predané" at bounding box center [190, 64] width 22 height 8
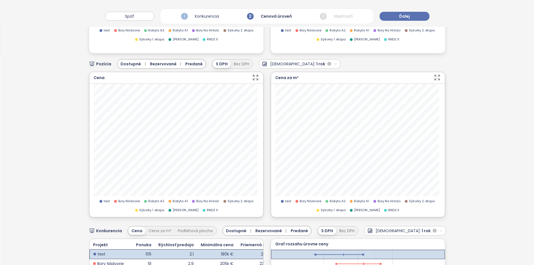
click at [131, 62] on span "Dostupné |" at bounding box center [133, 64] width 27 height 6
click at [266, 62] on span "[DEMOGRAPHIC_DATA]:" at bounding box center [288, 64] width 45 height 6
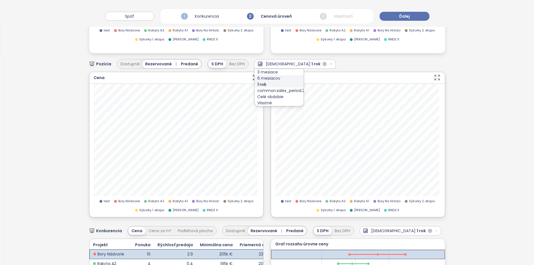
click at [267, 80] on div "6 mesiacov" at bounding box center [278, 78] width 49 height 6
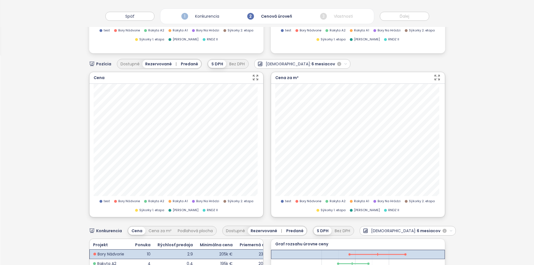
click at [311, 62] on span "6 mesiacov" at bounding box center [323, 64] width 24 height 6
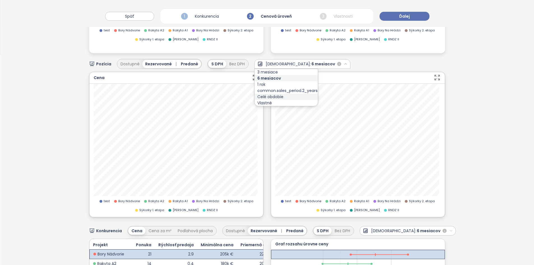
click at [269, 96] on div "Celé obdobie" at bounding box center [285, 97] width 63 height 6
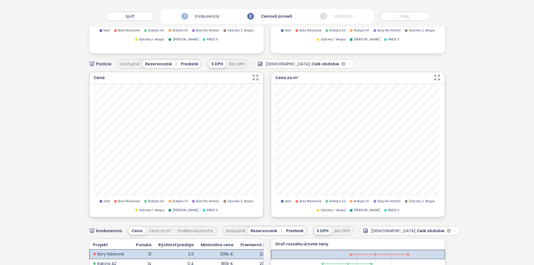
scroll to position [199, 0]
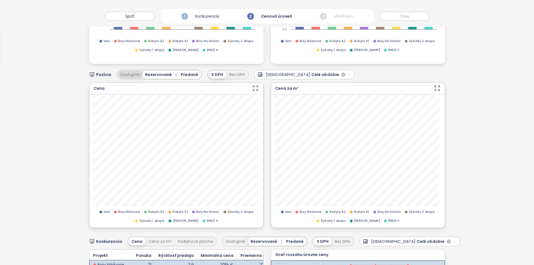
click at [121, 77] on button "Dostupné" at bounding box center [130, 74] width 25 height 8
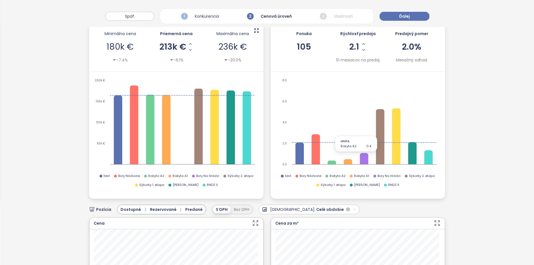
scroll to position [65, 0]
click at [207, 185] on span "RNDZ II" at bounding box center [212, 184] width 11 height 5
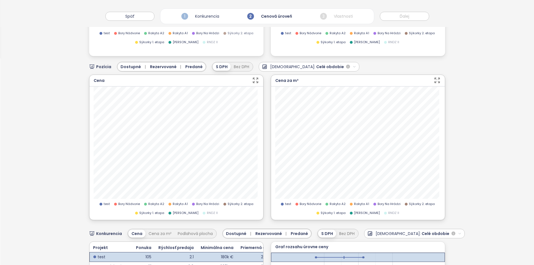
scroll to position [206, 0]
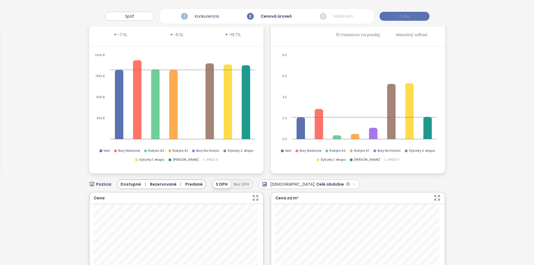
click at [409, 15] on button "Ďalej" at bounding box center [404, 16] width 50 height 9
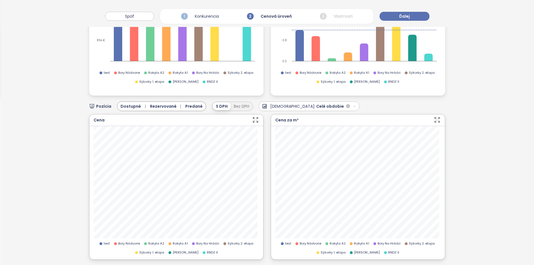
scroll to position [167, 0]
click at [180, 104] on div "Dostupné | Rezervované | Predané" at bounding box center [162, 106] width 88 height 8
click at [163, 106] on span "Rezervované |" at bounding box center [166, 106] width 33 height 6
click at [182, 109] on span "Predané" at bounding box center [185, 106] width 17 height 6
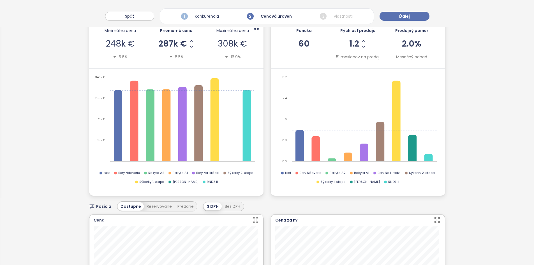
scroll to position [0, 0]
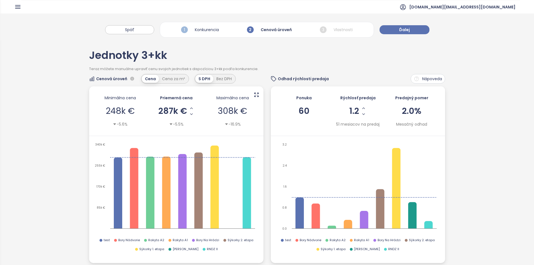
click at [413, 25] on div "Späť 1 Konkurencia 2 Cenová úroveň 3 Vlastnosti Ďalej" at bounding box center [266, 26] width 533 height 27
click at [412, 30] on button "Ďalej" at bounding box center [404, 29] width 50 height 9
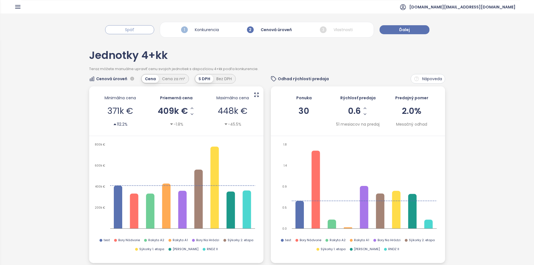
click at [147, 29] on button "Späť" at bounding box center [129, 29] width 49 height 9
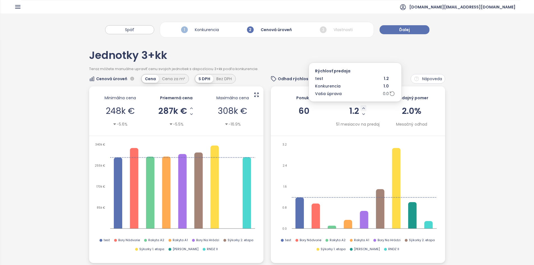
click at [361, 106] on icon "Increase Sale Speed - Monthly" at bounding box center [363, 108] width 4 height 4
click at [361, 114] on icon "Decrease Sale Speed - Monthly" at bounding box center [363, 114] width 4 height 4
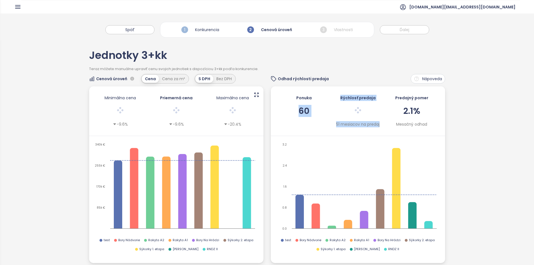
drag, startPoint x: 378, startPoint y: 124, endPoint x: 322, endPoint y: 105, distance: 59.5
click at [322, 105] on div "Ponuka 60 Rýchlosť predaja 51 mesiacov na predaj Predajný pomer 2.1% Mesačný od…" at bounding box center [358, 111] width 166 height 38
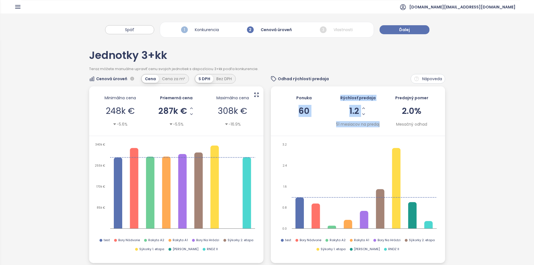
click at [330, 130] on div "Ponuka 60 Rýchlosť predaja 1.2 51 mesiacov na predaj Predajný pomer 2.0% Mesačn…" at bounding box center [358, 111] width 174 height 50
click at [327, 115] on div "Ponuka 60 Rýchlosť predaja 1.2 51 mesiacov na predaj Predajný pomer 2.0% Mesačn…" at bounding box center [358, 111] width 166 height 38
click at [400, 27] on span "Ďalej" at bounding box center [404, 30] width 11 height 6
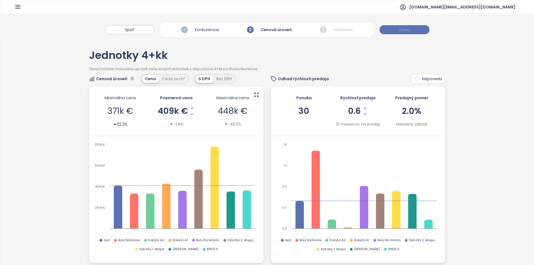
click at [400, 27] on span "Ďalej" at bounding box center [404, 30] width 11 height 6
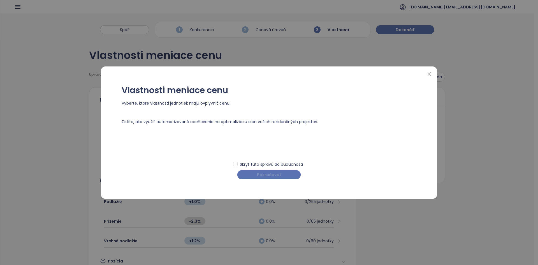
click at [277, 175] on span "Pokračovať" at bounding box center [269, 174] width 24 height 6
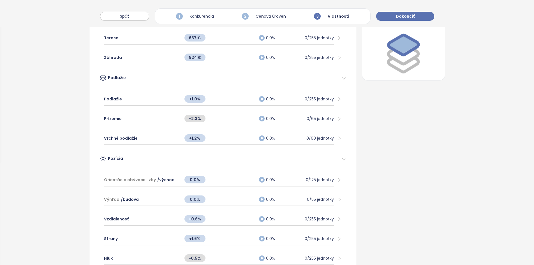
scroll to position [103, 0]
click at [198, 101] on span "+1.0%" at bounding box center [194, 99] width 21 height 8
type input "***"
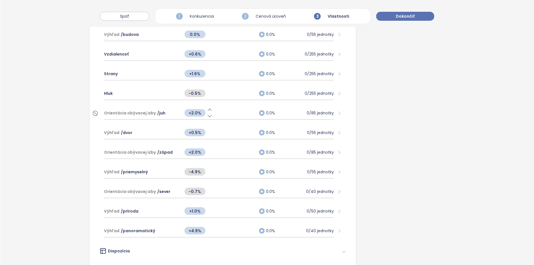
scroll to position [268, 0]
click at [162, 173] on div "Výhľad / priemyselný" at bounding box center [141, 171] width 75 height 12
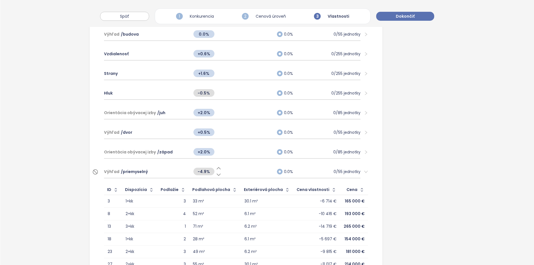
click at [163, 173] on div "Výhľad / priemyselný" at bounding box center [145, 171] width 83 height 12
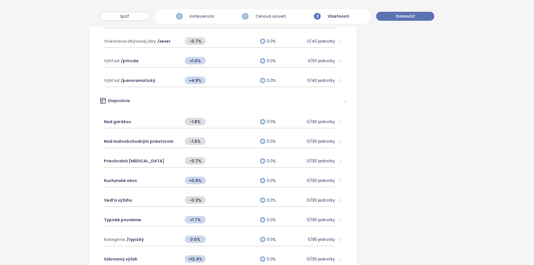
scroll to position [418, 0]
click at [152, 159] on div "Priechodná [MEDICAL_DATA]" at bounding box center [141, 160] width 75 height 12
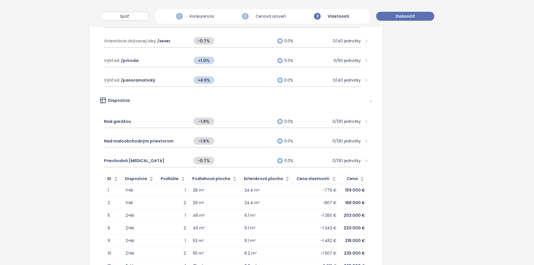
click at [150, 189] on div "1+kk" at bounding box center [140, 190] width 29 height 7
click at [204, 163] on span "-0.7%" at bounding box center [203, 161] width 21 height 8
click at [204, 162] on input "****" at bounding box center [203, 160] width 21 height 6
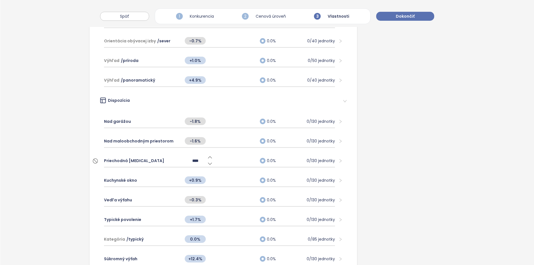
type input "**"
click at [56, 201] on div "Vlastnosti meniace cenu Upravte vplyv vlastností bytov na cenu alebo ich úplne …" at bounding box center [266, 4] width 533 height 762
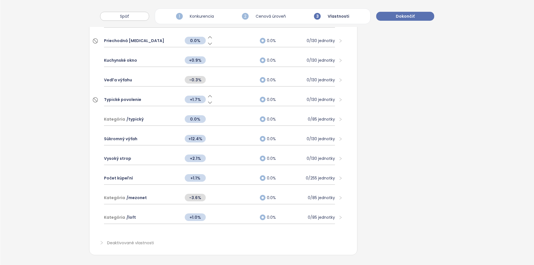
scroll to position [542, 0]
click at [162, 133] on div "Súkromný výťah" at bounding box center [141, 139] width 75 height 12
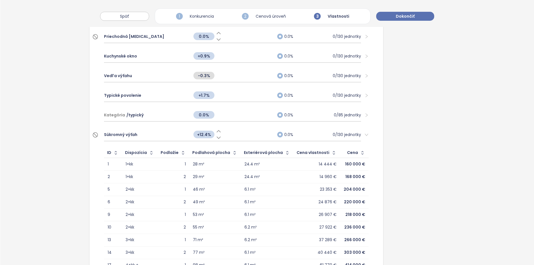
click at [162, 133] on div "Súkromný výťah" at bounding box center [146, 134] width 84 height 12
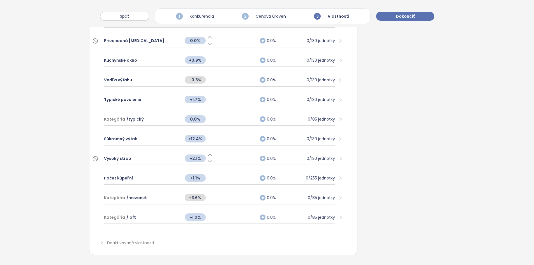
click at [145, 153] on div "Vysoký strop" at bounding box center [141, 158] width 75 height 12
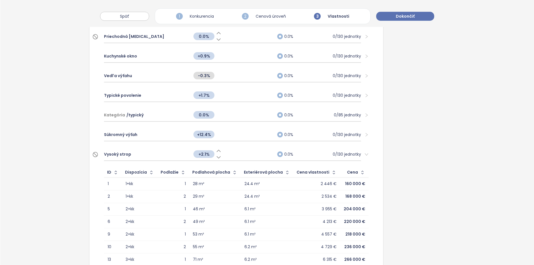
click at [155, 154] on div "Vysoký strop" at bounding box center [146, 154] width 84 height 12
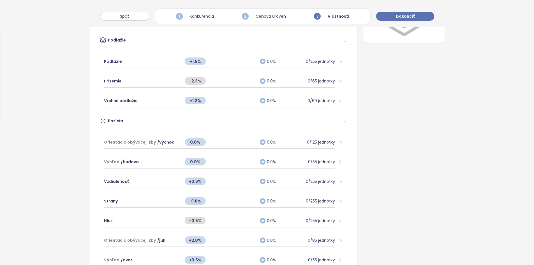
scroll to position [140, 0]
click at [221, 65] on div "+1.5%" at bounding box center [219, 61] width 75 height 12
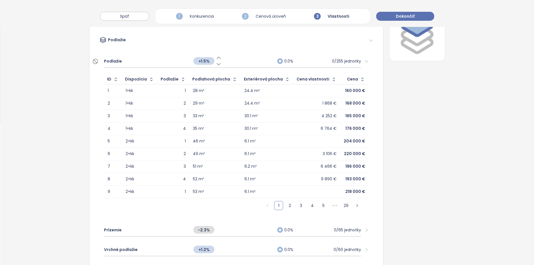
click at [216, 58] on icon at bounding box center [219, 58] width 6 height 6
click at [136, 17] on button "Späť" at bounding box center [124, 16] width 49 height 9
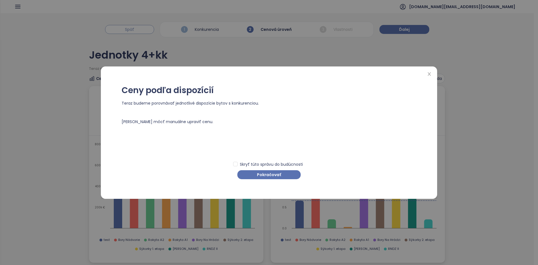
scroll to position [0, 0]
click at [263, 177] on span "Pokračovať" at bounding box center [269, 174] width 24 height 6
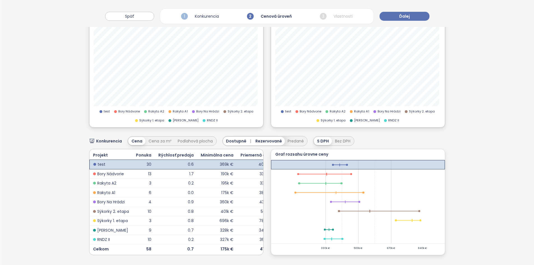
scroll to position [228, 0]
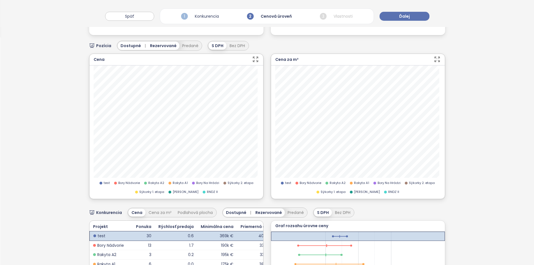
click at [169, 148] on div "Späť 1 Konkurencia 2 Cenová úroveň 3 Vlastnosti Ďalej Jednotky 4+kk Teraz môžet…" at bounding box center [266, 61] width 533 height 550
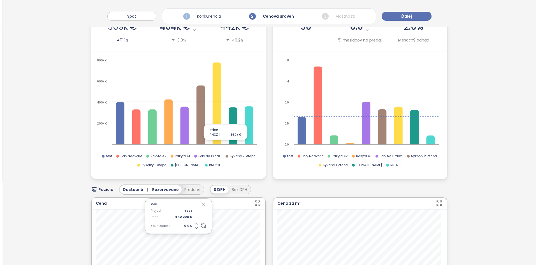
scroll to position [84, 0]
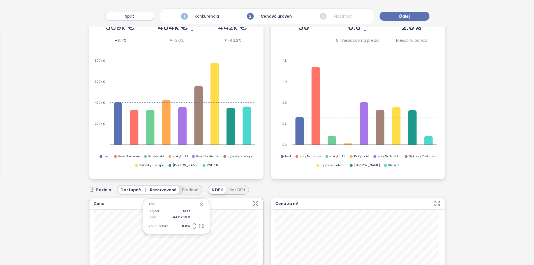
click at [200, 204] on icon "button" at bounding box center [201, 204] width 3 height 3
click at [403, 18] on span "Ďalej" at bounding box center [404, 16] width 11 height 6
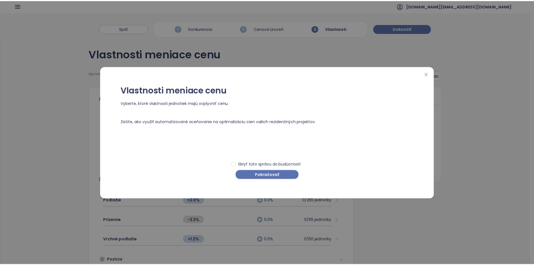
scroll to position [0, 0]
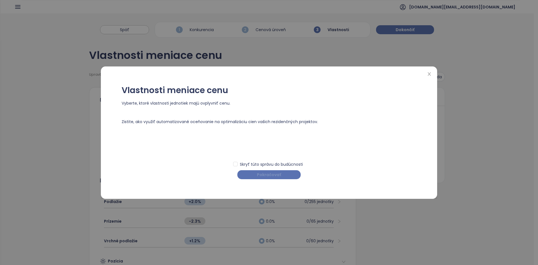
click at [260, 177] on span "Pokračovať" at bounding box center [269, 174] width 24 height 6
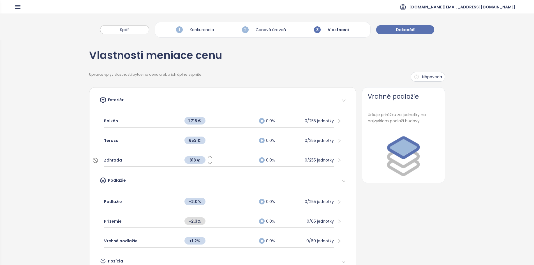
click at [230, 161] on div "818 €" at bounding box center [219, 160] width 75 height 12
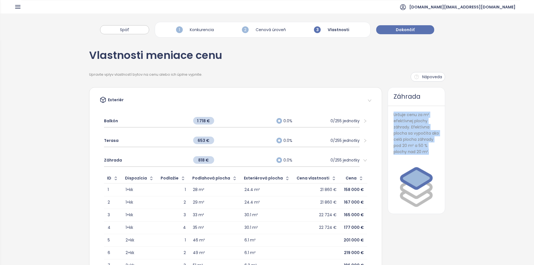
drag, startPoint x: 428, startPoint y: 147, endPoint x: 383, endPoint y: 109, distance: 58.3
click at [388, 109] on span "Určuje cenu za m² efektívnej plochy záhrady. Efektívna plocha sa vypočíta ako c…" at bounding box center [416, 133] width 57 height 54
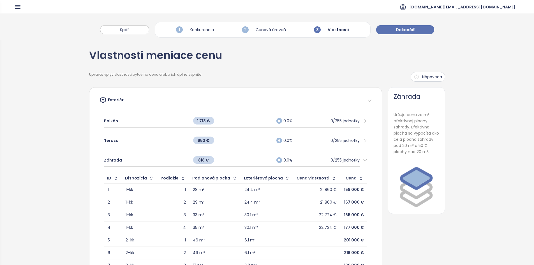
drag, startPoint x: 377, startPoint y: 54, endPoint x: 384, endPoint y: 44, distance: 12.1
click at [399, 31] on span "Dokončiť" at bounding box center [405, 30] width 19 height 6
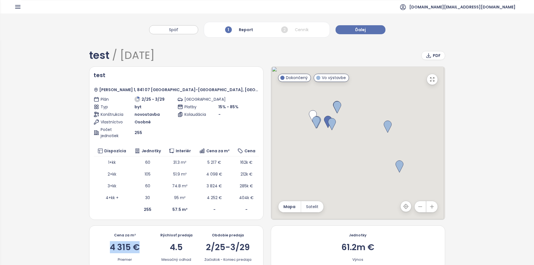
drag, startPoint x: 109, startPoint y: 249, endPoint x: 143, endPoint y: 241, distance: 34.8
click at [143, 241] on div "Cena za m² 4 315 € Priemer" at bounding box center [125, 247] width 48 height 29
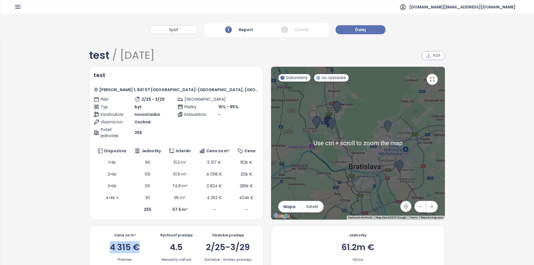
click at [433, 55] on span "PDF" at bounding box center [437, 55] width 8 height 6
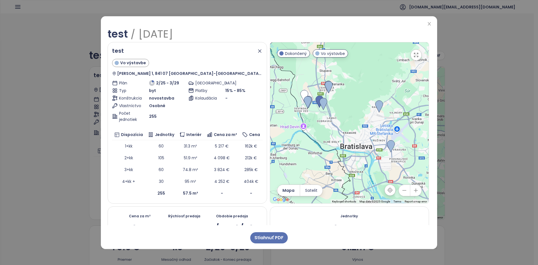
click at [429, 29] on div at bounding box center [349, 34] width 162 height 11
click at [429, 25] on icon "close" at bounding box center [429, 24] width 4 height 4
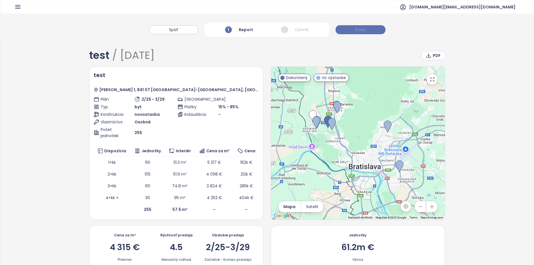
click at [353, 30] on button "Ďalej" at bounding box center [360, 29] width 50 height 9
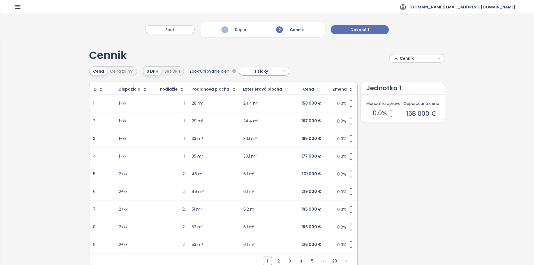
click at [258, 74] on span "Tisícky" at bounding box center [263, 71] width 45 height 8
click at [366, 31] on span "Dokončiť" at bounding box center [359, 30] width 19 height 6
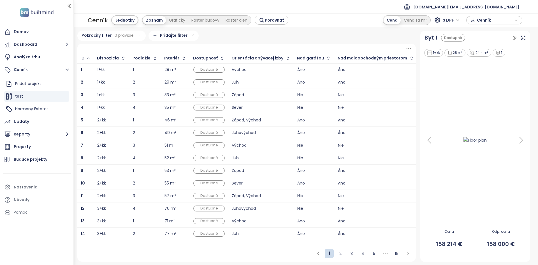
click at [111, 69] on div "1+kk" at bounding box center [111, 69] width 29 height 7
click at [82, 70] on b "1" at bounding box center [81, 70] width 1 height 6
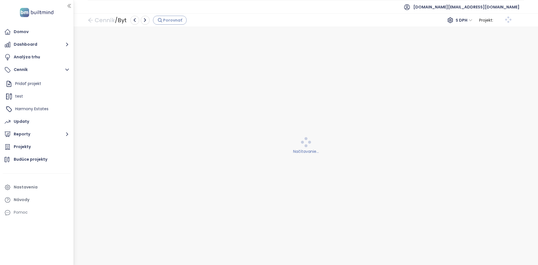
click at [174, 23] on span "Porovnať" at bounding box center [172, 20] width 19 height 6
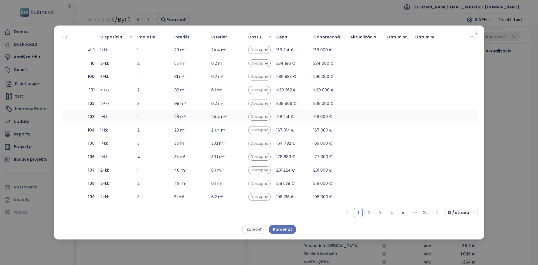
click at [69, 116] on span "103" at bounding box center [78, 116] width 31 height 6
click at [75, 159] on span "106" at bounding box center [78, 157] width 31 height 6
click at [281, 232] on span "Porovnať" at bounding box center [282, 229] width 19 height 6
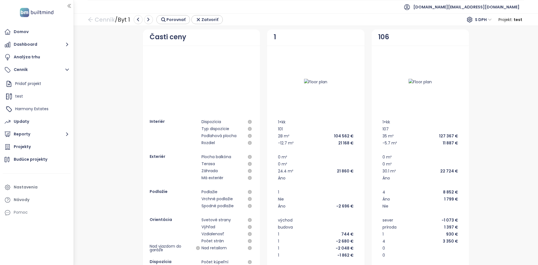
drag, startPoint x: 294, startPoint y: 81, endPoint x: 324, endPoint y: 81, distance: 30.3
click at [324, 81] on div at bounding box center [316, 81] width 84 height 59
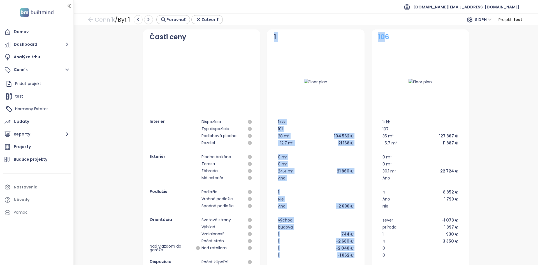
drag, startPoint x: 270, startPoint y: 38, endPoint x: 383, endPoint y: 37, distance: 113.2
click at [384, 37] on div "Časti ceny Interiér Dispozícia Typ dispozície Podlahová plocha Rozdiel Exteriér…" at bounding box center [305, 206] width 457 height 355
click at [305, 99] on div at bounding box center [316, 81] width 84 height 59
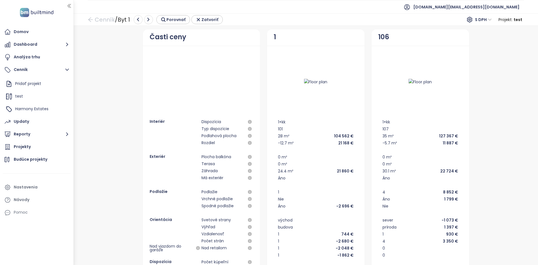
click at [403, 120] on div "1+kk" at bounding box center [420, 121] width 76 height 7
drag, startPoint x: 463, startPoint y: 134, endPoint x: 381, endPoint y: 136, distance: 82.1
click at [381, 136] on div "1+kk 107 35 m² 127 367 € -5.7 m² 11 887 € 0 m² 0 m² 30.1 m² 22 724 € Áno 4 8 85…" at bounding box center [419, 215] width 97 height 338
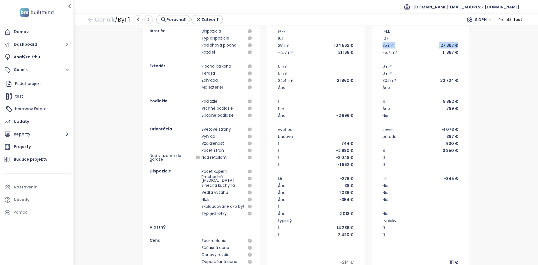
scroll to position [123, 0]
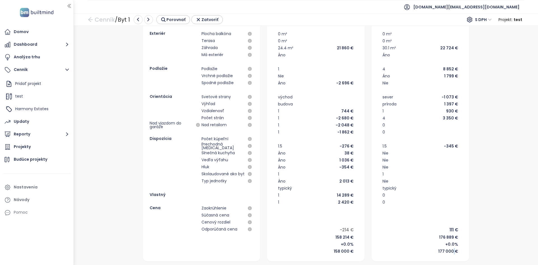
click at [452, 248] on div "177 000 €" at bounding box center [448, 251] width 20 height 6
drag, startPoint x: 273, startPoint y: 161, endPoint x: 349, endPoint y: 159, distance: 76.0
click at [349, 159] on div "1+kk 101 28 m² 104 562 € -12.7 m² 21 168 € 0 m² 0 m² 24.4 m² 21 860 € Áno 1 [GE…" at bounding box center [316, 124] width 84 height 259
click at [299, 146] on div "1.5 -276 €" at bounding box center [316, 145] width 76 height 7
drag, startPoint x: 272, startPoint y: 153, endPoint x: 345, endPoint y: 157, distance: 72.7
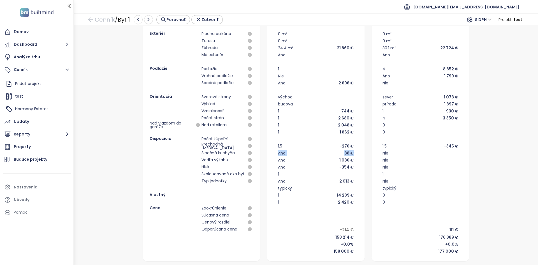
click at [354, 155] on div "1+kk 101 28 m² 104 562 € -12.7 m² 21 168 € 0 m² 0 m² 24.4 m² 21 860 € Áno 1 [GE…" at bounding box center [316, 124] width 84 height 259
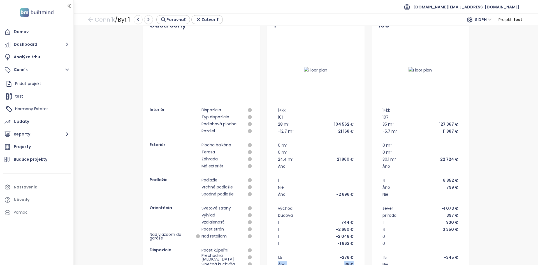
scroll to position [0, 0]
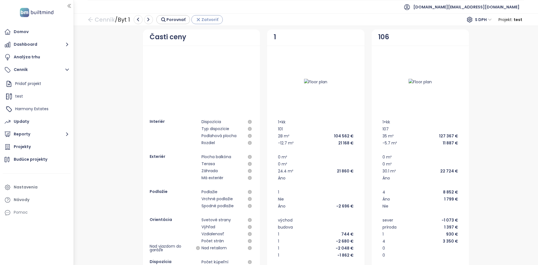
click at [205, 20] on span "Zatvoriť" at bounding box center [209, 20] width 17 height 6
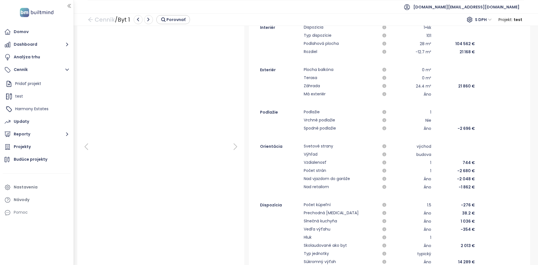
scroll to position [32, 0]
click at [44, 46] on button "Dashboard" at bounding box center [37, 44] width 68 height 11
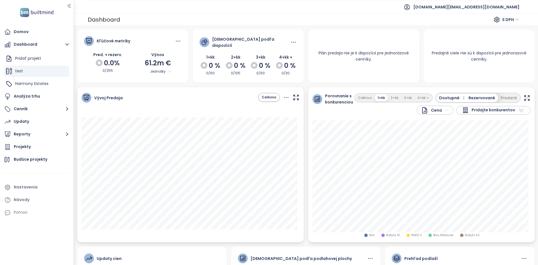
click at [478, 107] on span "Pridajte konkurentov" at bounding box center [492, 110] width 43 height 7
click at [47, 81] on span "Harmony Estates" at bounding box center [31, 84] width 33 height 6
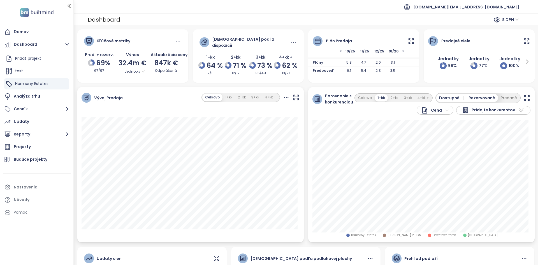
click at [484, 100] on div "Dostupné | Rezervované" at bounding box center [467, 98] width 62 height 8
click at [481, 109] on span "Pridajte konkurentov" at bounding box center [492, 110] width 43 height 7
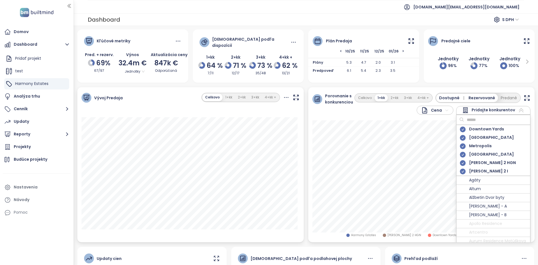
click at [481, 109] on span "Pridajte konkurentov" at bounding box center [492, 110] width 43 height 7
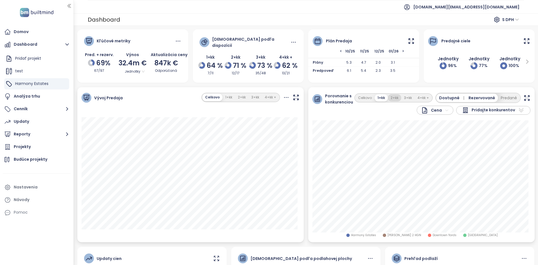
click at [394, 97] on button "2+kk" at bounding box center [394, 98] width 13 height 8
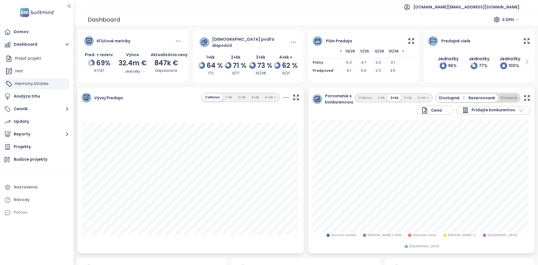
click at [498, 99] on button "Predané" at bounding box center [509, 98] width 22 height 8
click at [502, 98] on span "Predané" at bounding box center [510, 98] width 17 height 6
click at [476, 95] on span "Rezervované" at bounding box center [481, 98] width 27 height 6
click at [479, 94] on button "Rezervované" at bounding box center [482, 98] width 31 height 8
click at [505, 96] on button "Predané" at bounding box center [509, 98] width 22 height 8
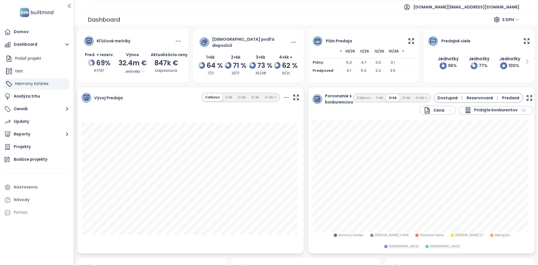
click at [502, 95] on span "Predané" at bounding box center [510, 98] width 17 height 6
click at [485, 95] on span "Rezervované" at bounding box center [481, 98] width 27 height 6
click at [48, 149] on div "Projekty" at bounding box center [37, 146] width 68 height 11
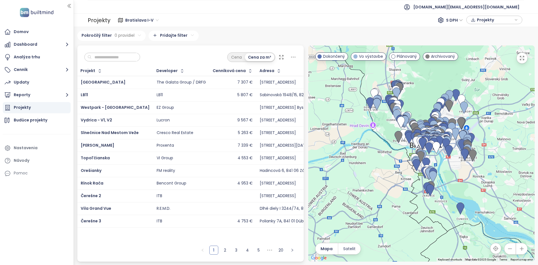
click at [123, 59] on input "text" at bounding box center [114, 57] width 45 height 8
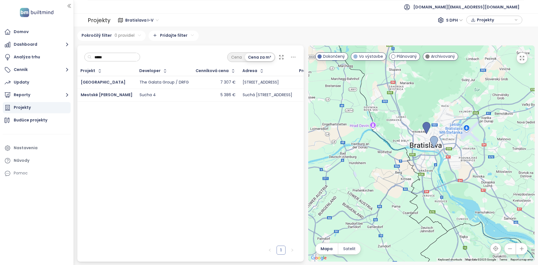
type input "*****"
click at [131, 85] on div "[GEOGRAPHIC_DATA]" at bounding box center [107, 82] width 52 height 7
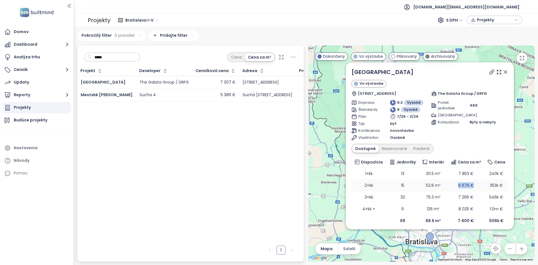
drag, startPoint x: 455, startPoint y: 184, endPoint x: 477, endPoint y: 185, distance: 22.7
click at [477, 185] on td "6 676 €" at bounding box center [465, 185] width 37 height 12
click at [363, 70] on link "[GEOGRAPHIC_DATA]" at bounding box center [382, 72] width 62 height 8
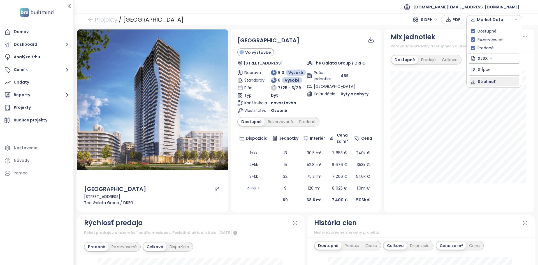
click at [485, 84] on button "Stiahnuť" at bounding box center [494, 81] width 50 height 9
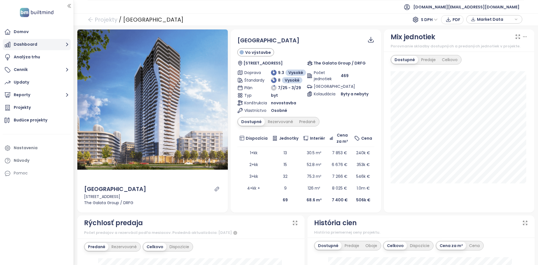
click at [39, 44] on button "Dashboard" at bounding box center [37, 44] width 68 height 11
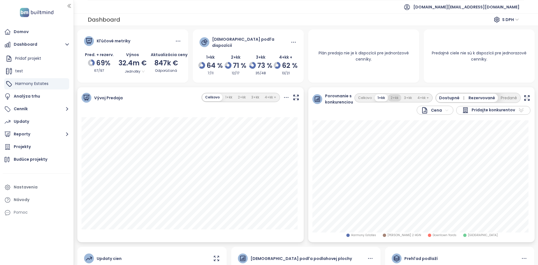
click at [393, 94] on button "2+kk" at bounding box center [394, 98] width 13 height 8
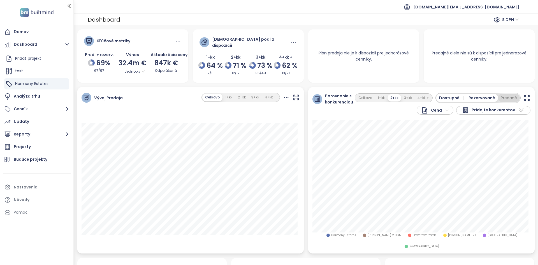
click at [502, 96] on button "Predané" at bounding box center [509, 98] width 22 height 8
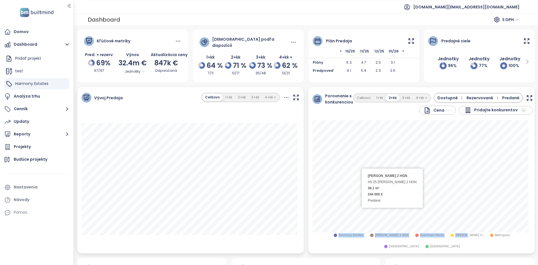
click at [342, 205] on div "Zwirn 2 HGN H5.25 Zwirn 2 HGN 38.1 m² 244 000 € Predané Harmony Estates Zwirn 2…" at bounding box center [421, 184] width 218 height 129
